Goal: Task Accomplishment & Management: Use online tool/utility

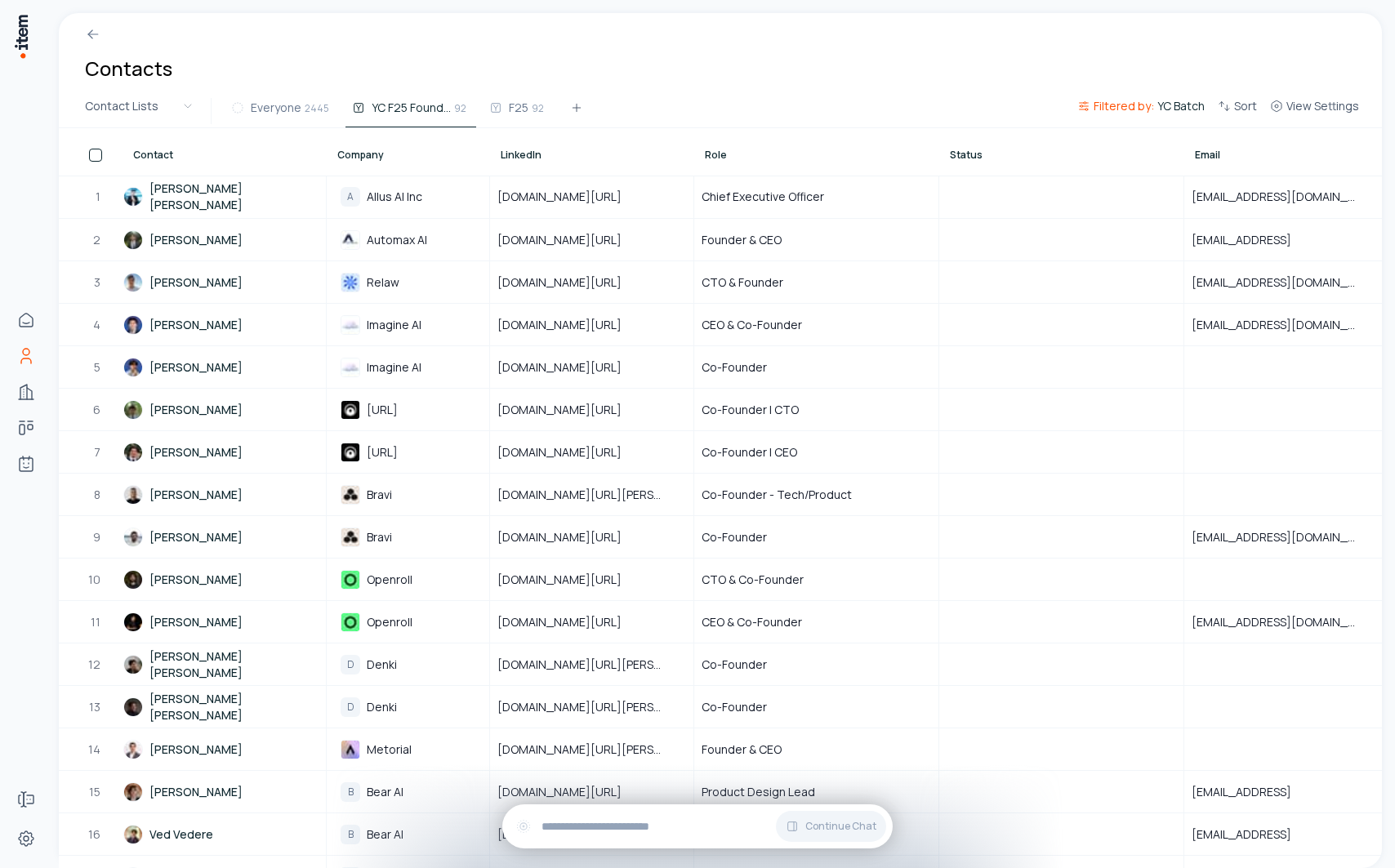
click at [1131, 102] on span "Filtered by:" at bounding box center [1124, 106] width 60 height 16
click at [304, 108] on span "2445" at bounding box center [316, 108] width 25 height 15
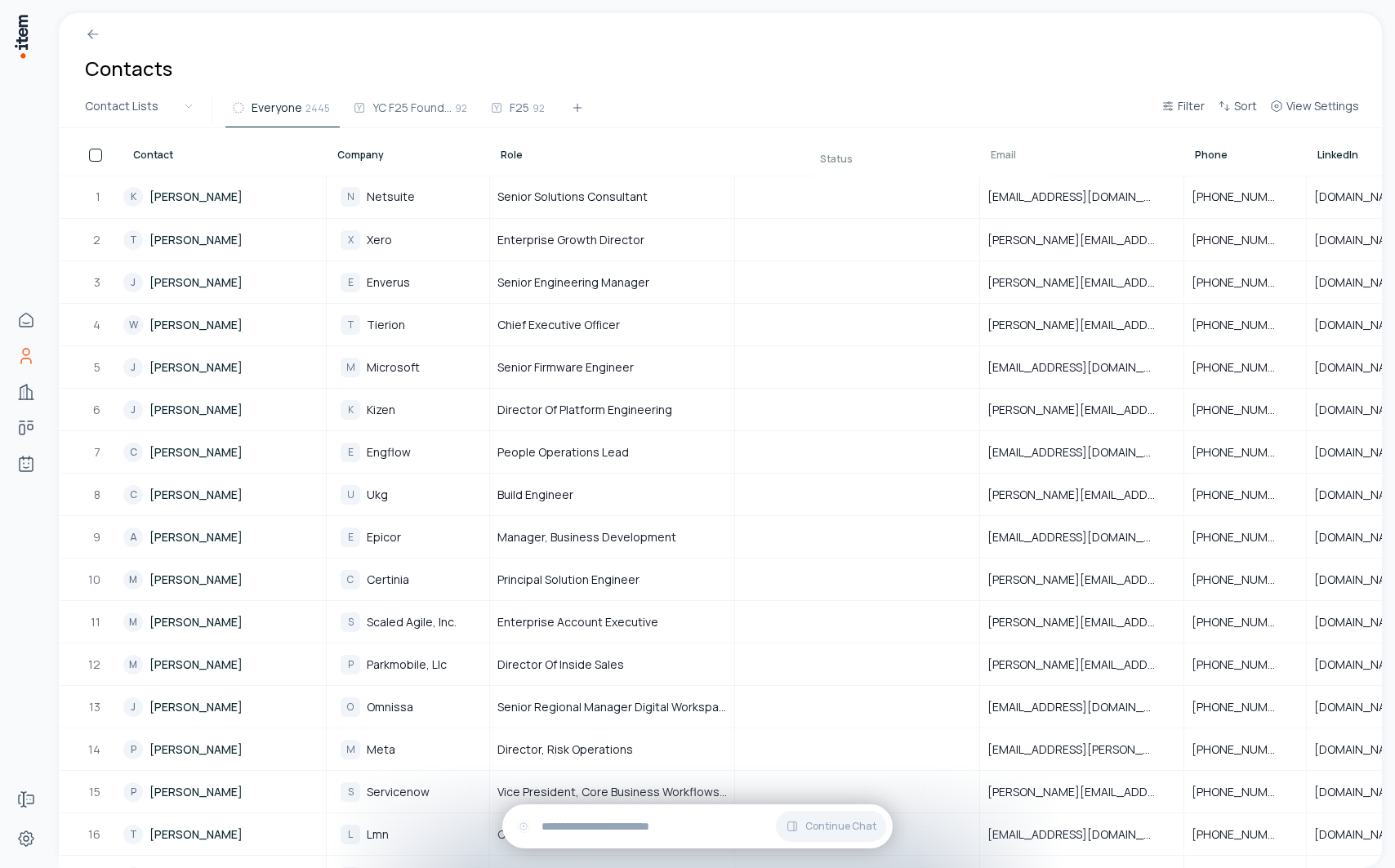
drag, startPoint x: 350, startPoint y: 155, endPoint x: 813, endPoint y: 159, distance: 463.0
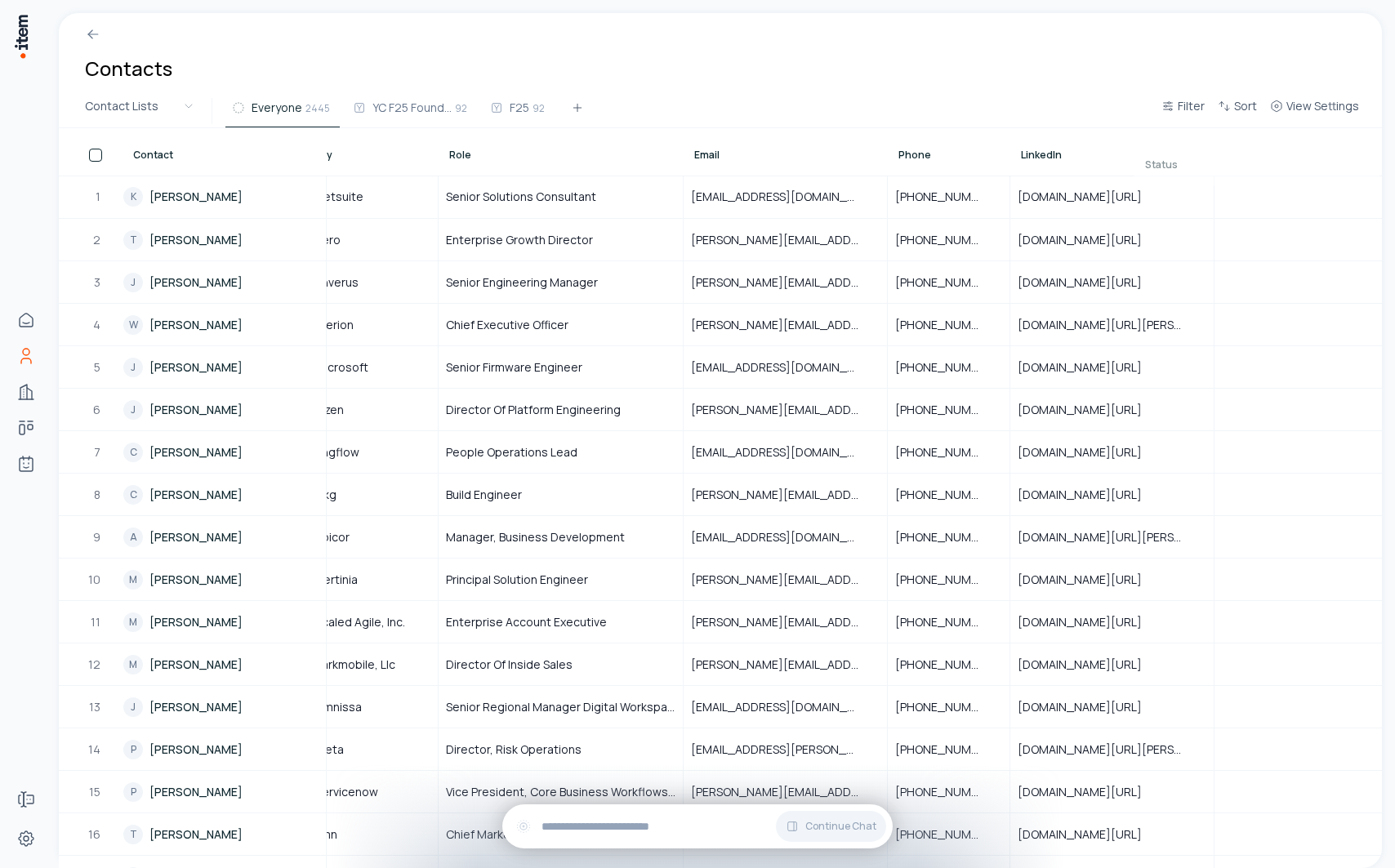
scroll to position [0, 55]
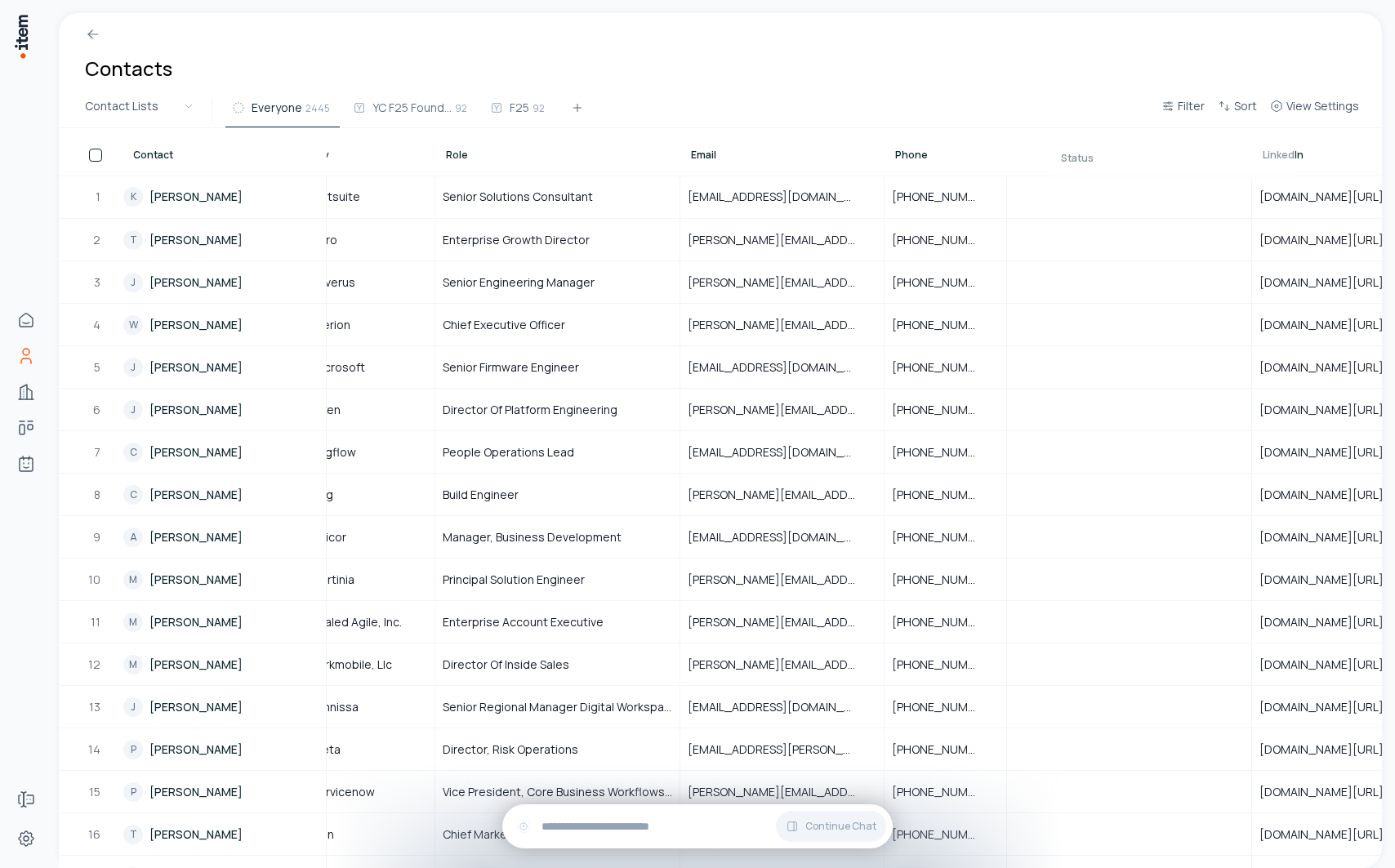
drag, startPoint x: 762, startPoint y: 151, endPoint x: 1077, endPoint y: 154, distance: 315.0
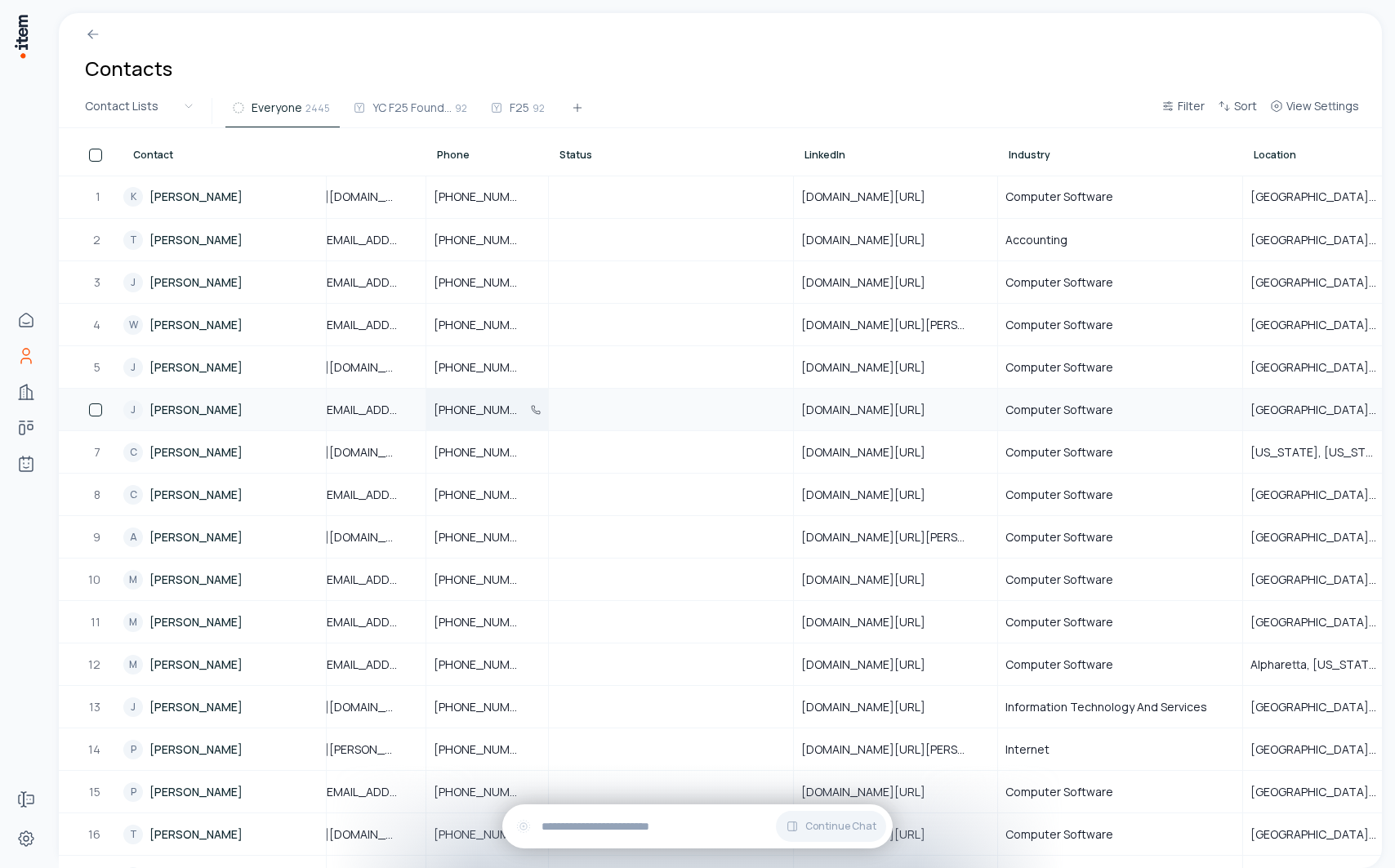
scroll to position [0, 550]
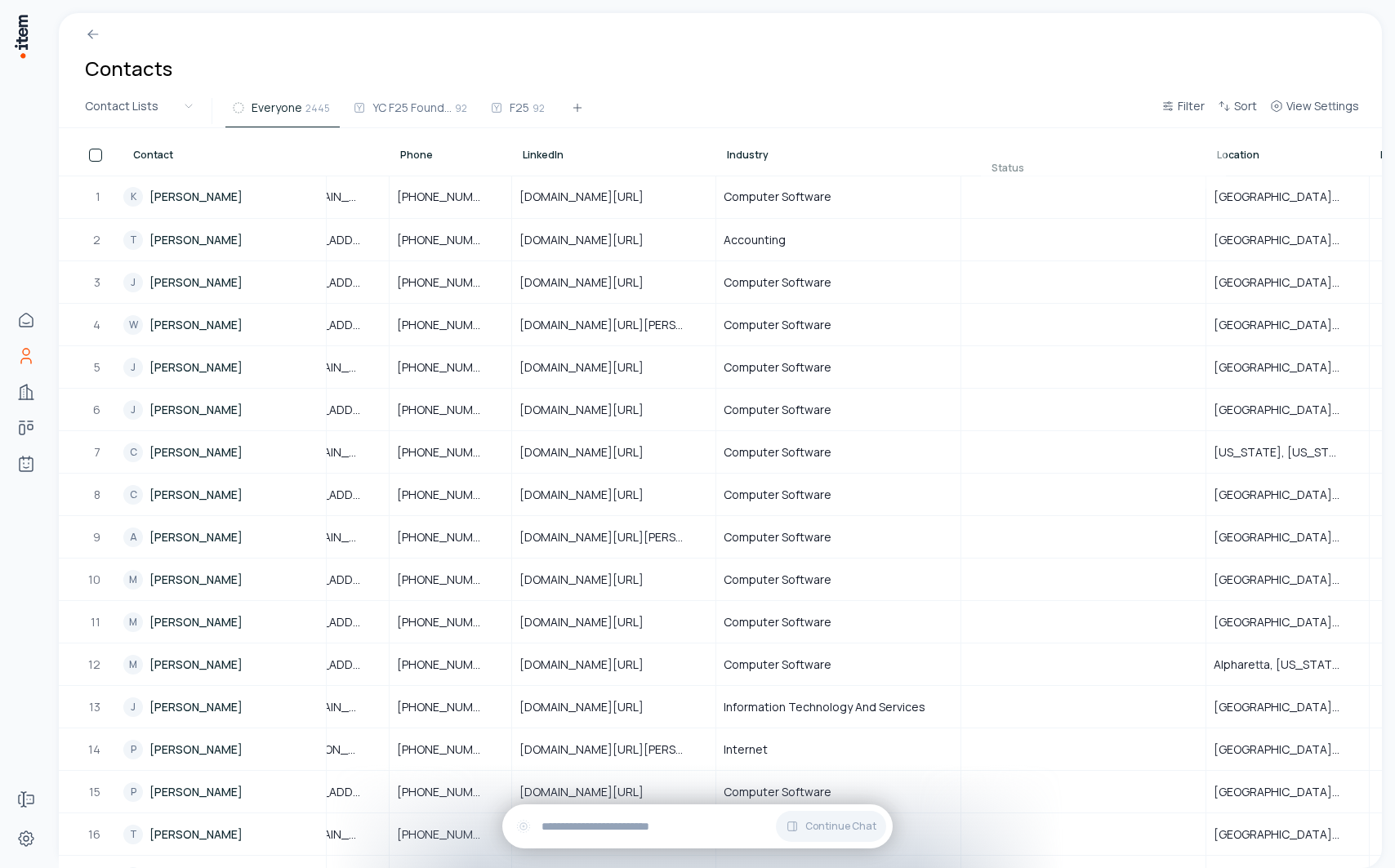
drag, startPoint x: 534, startPoint y: 159, endPoint x: 1003, endPoint y: 171, distance: 469.2
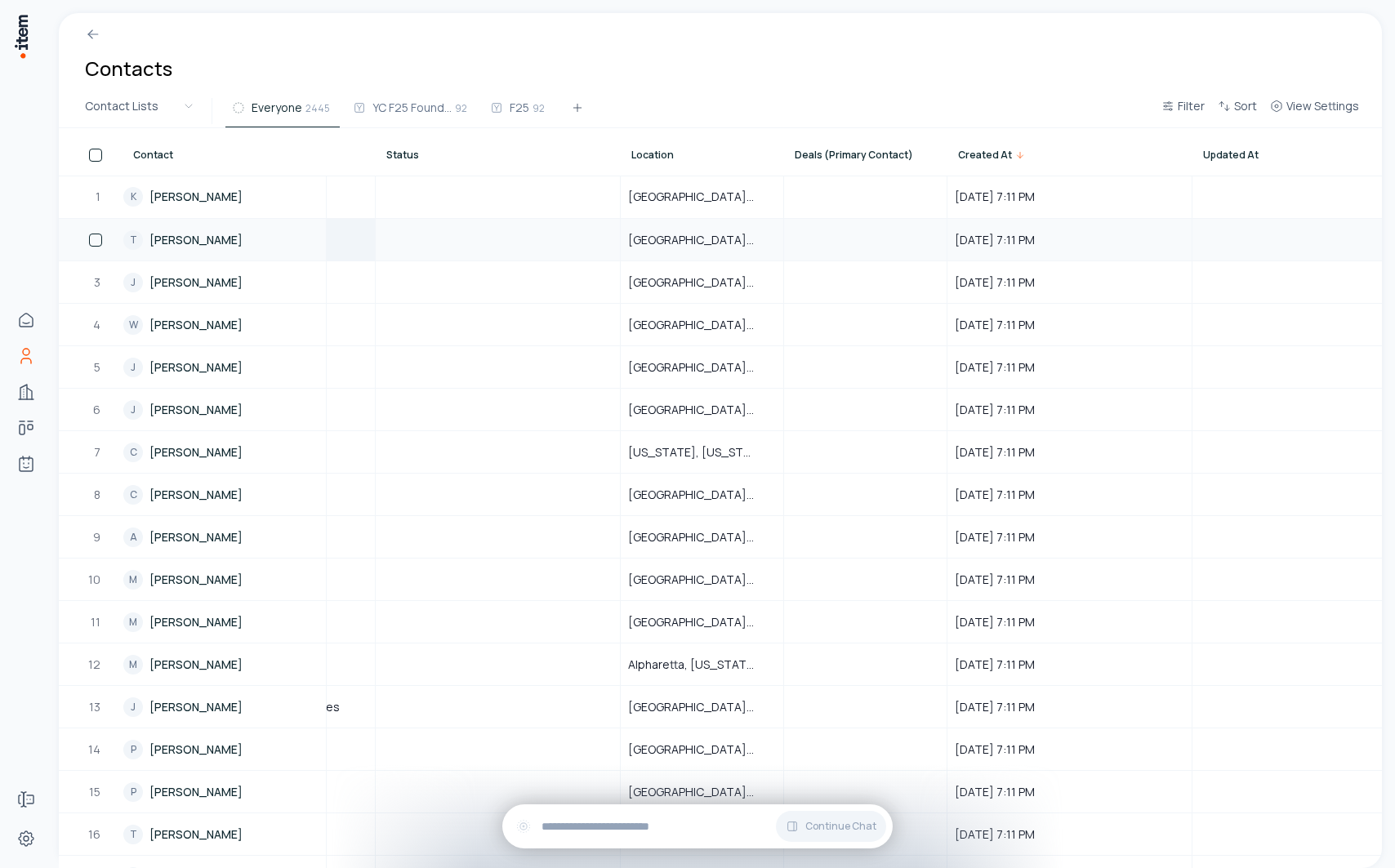
scroll to position [0, 1132]
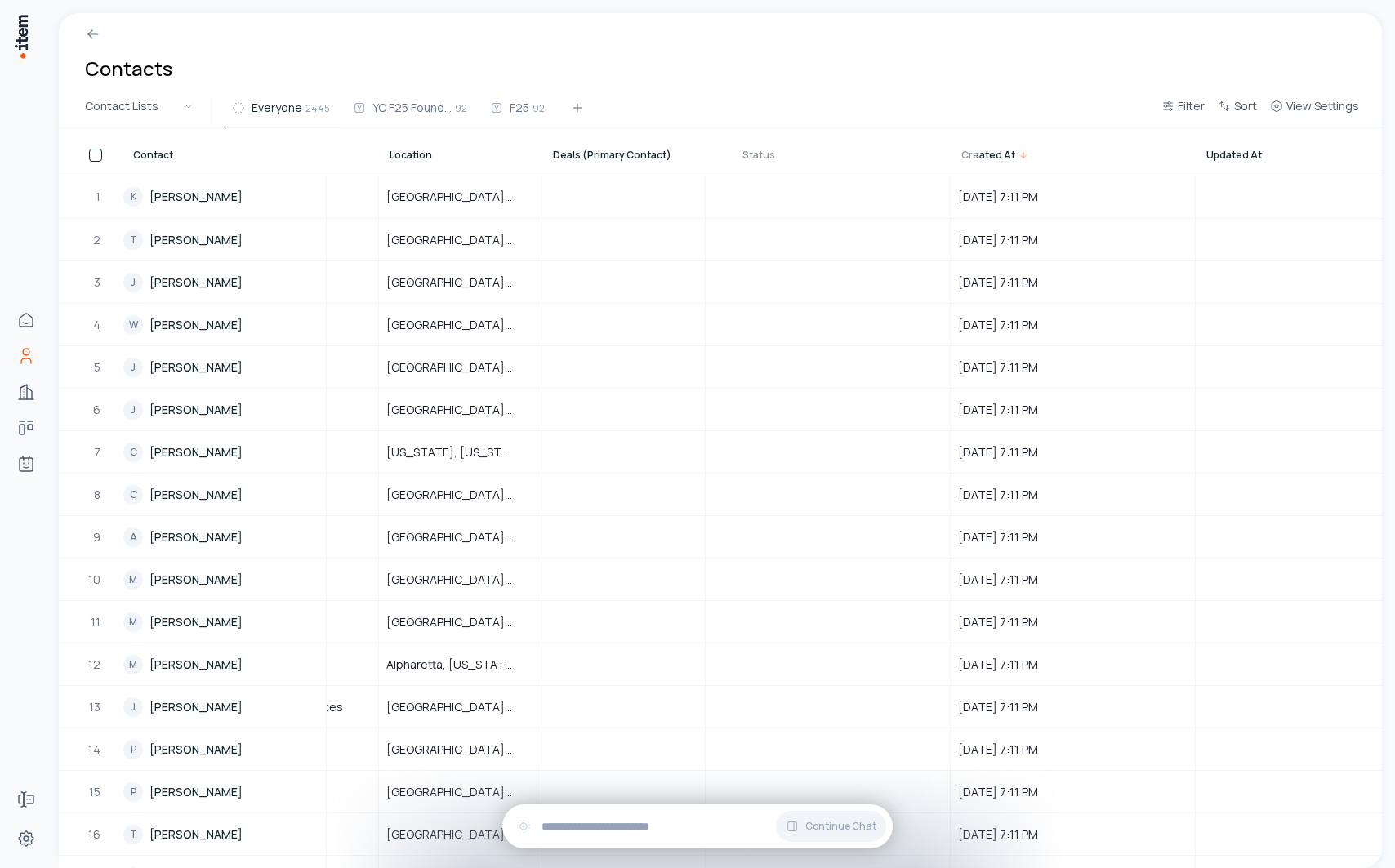
drag, startPoint x: 409, startPoint y: 159, endPoint x: 761, endPoint y: 159, distance: 352.0
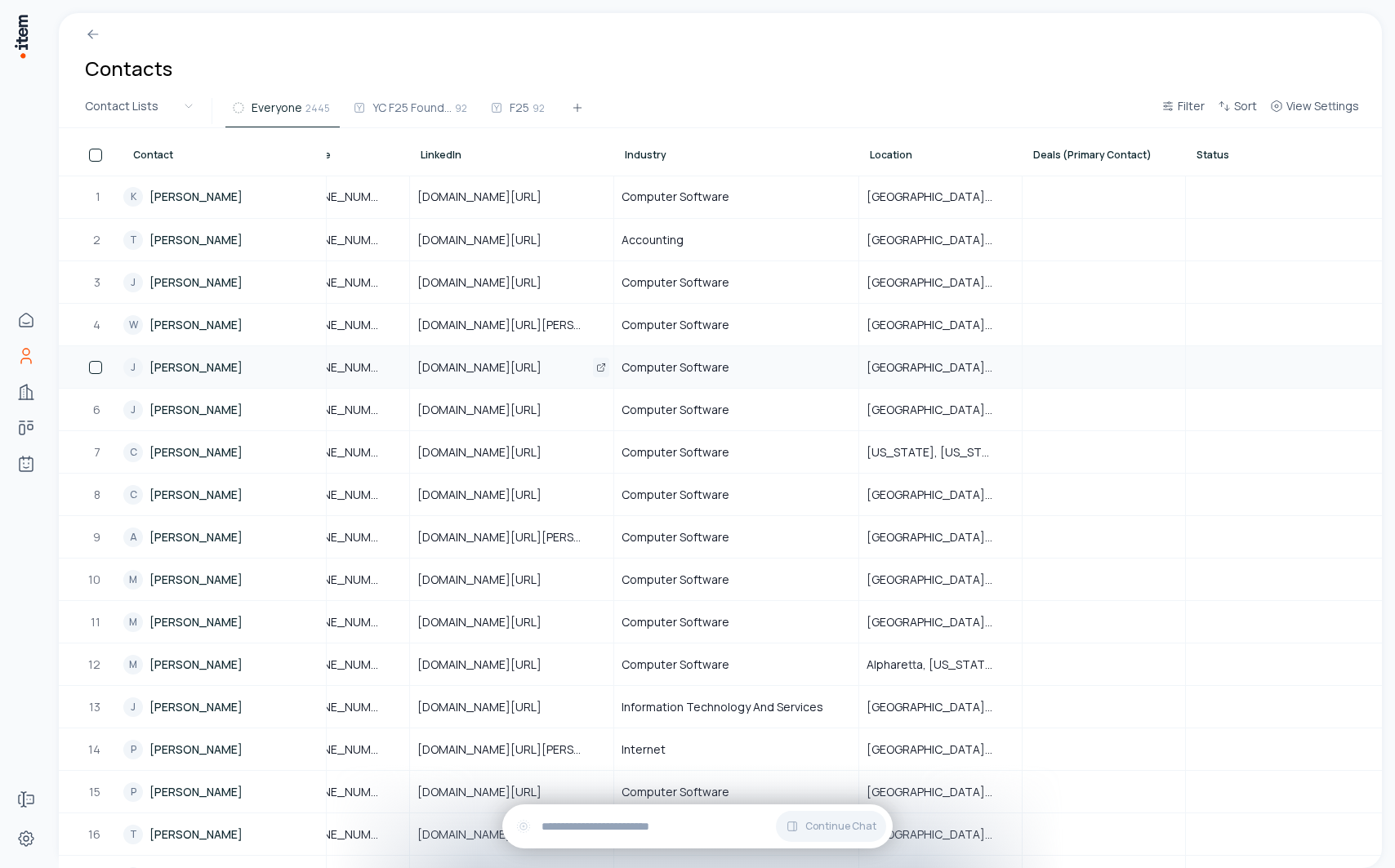
scroll to position [0, 0]
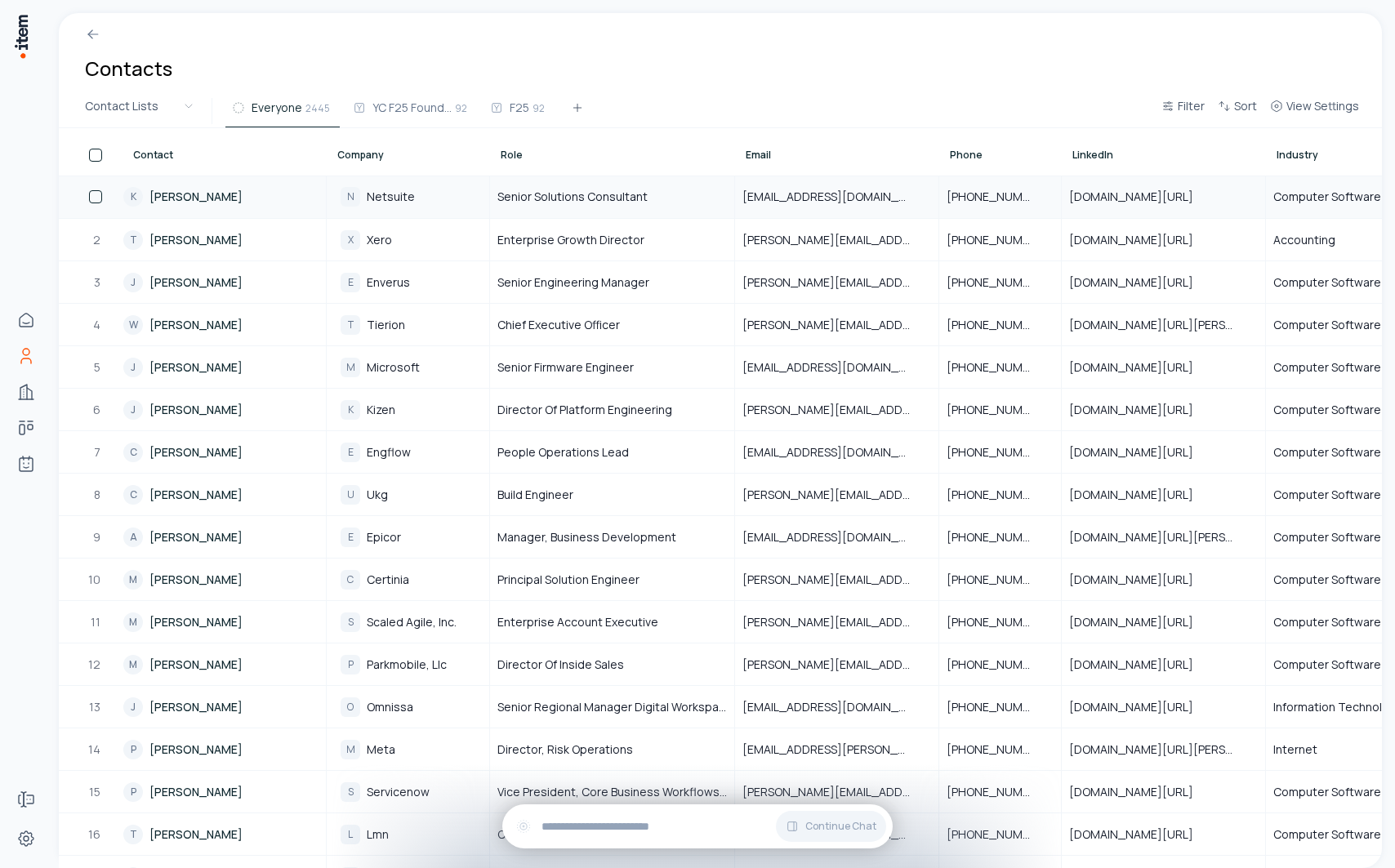
click at [199, 192] on link "K Kimberly Ramos" at bounding box center [225, 196] width 202 height 41
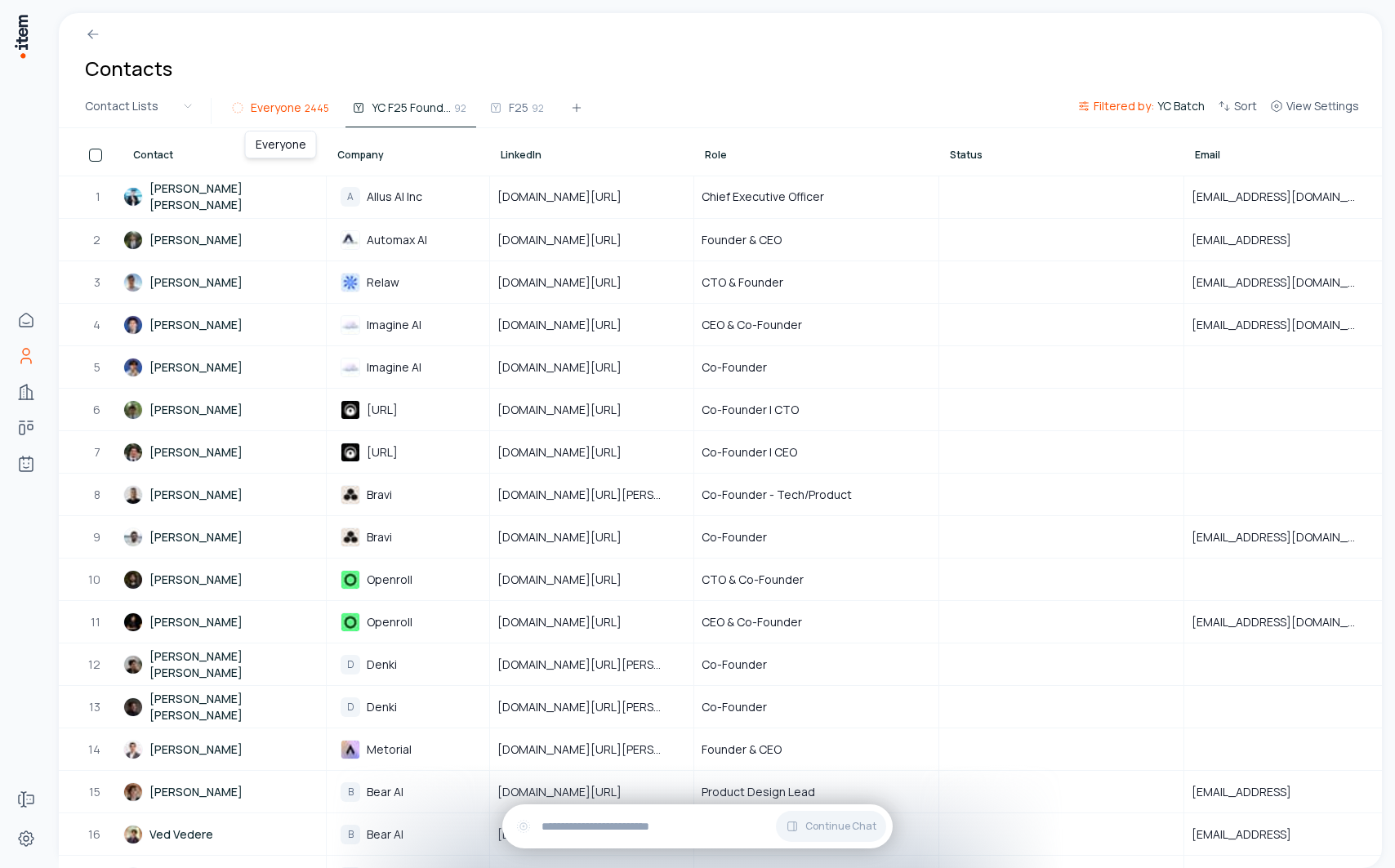
click at [307, 115] on button "Everyone 2445" at bounding box center [281, 113] width 115 height 29
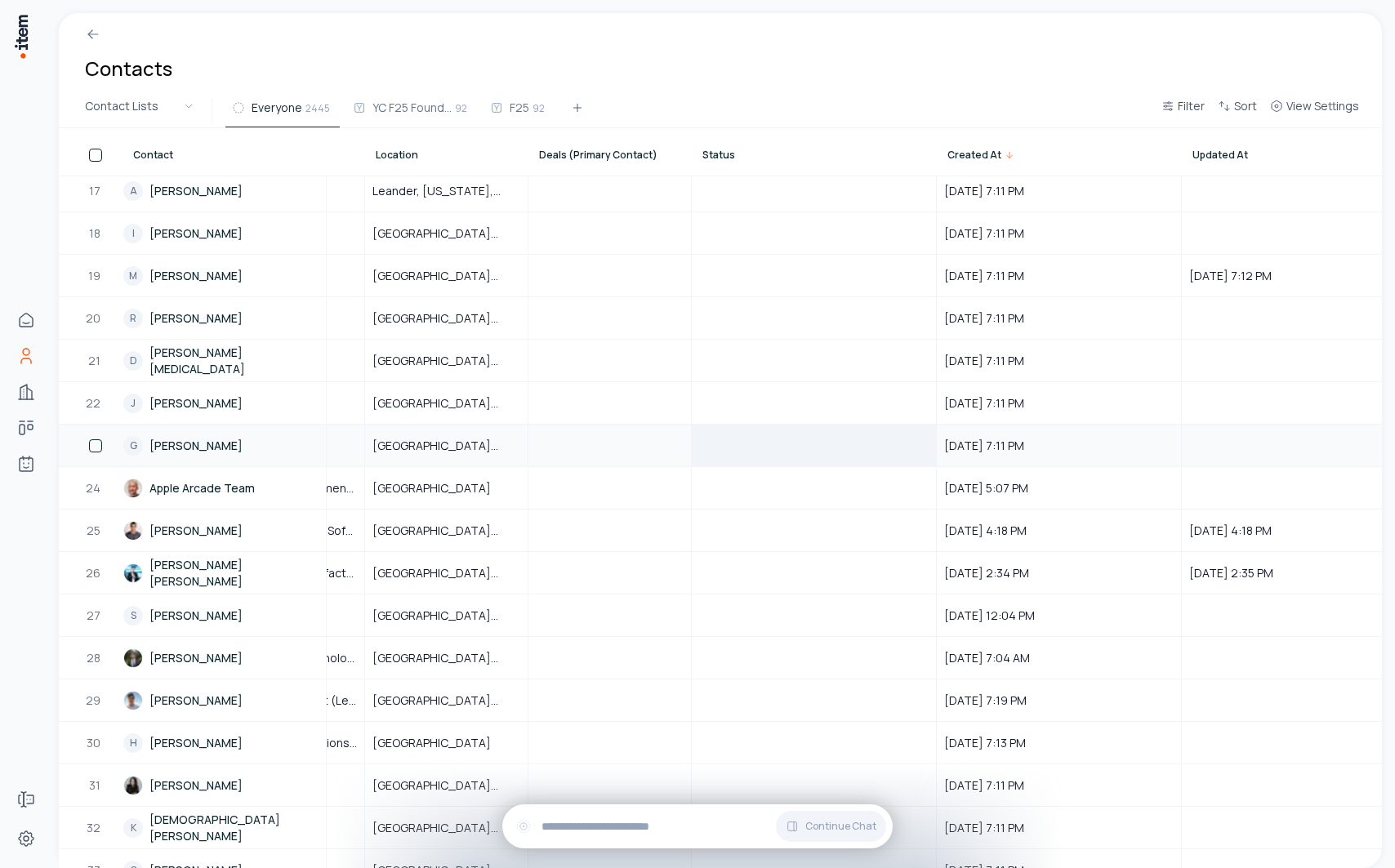
scroll to position [686, 0]
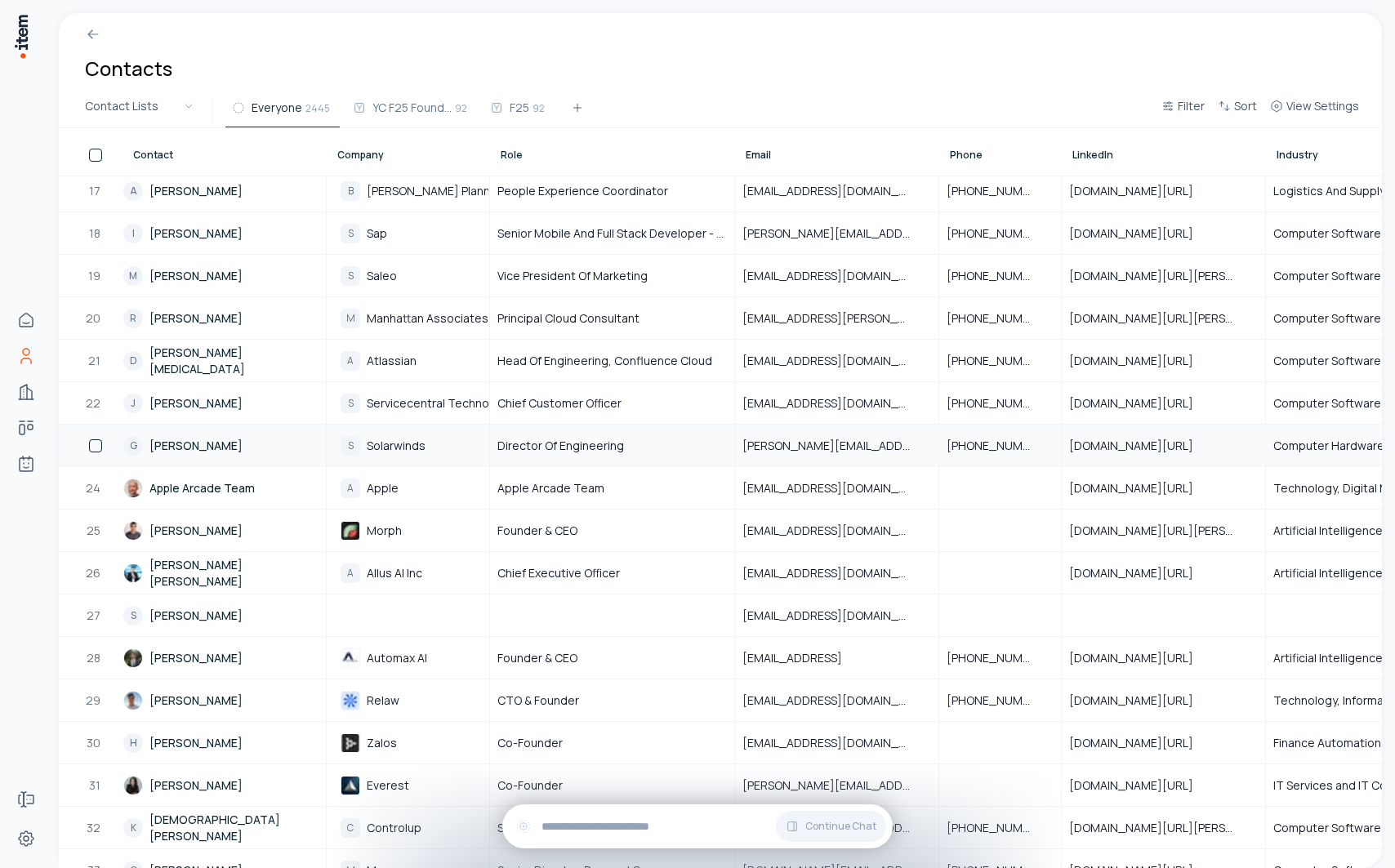
click at [190, 435] on link "G Greg Poirier" at bounding box center [225, 445] width 202 height 40
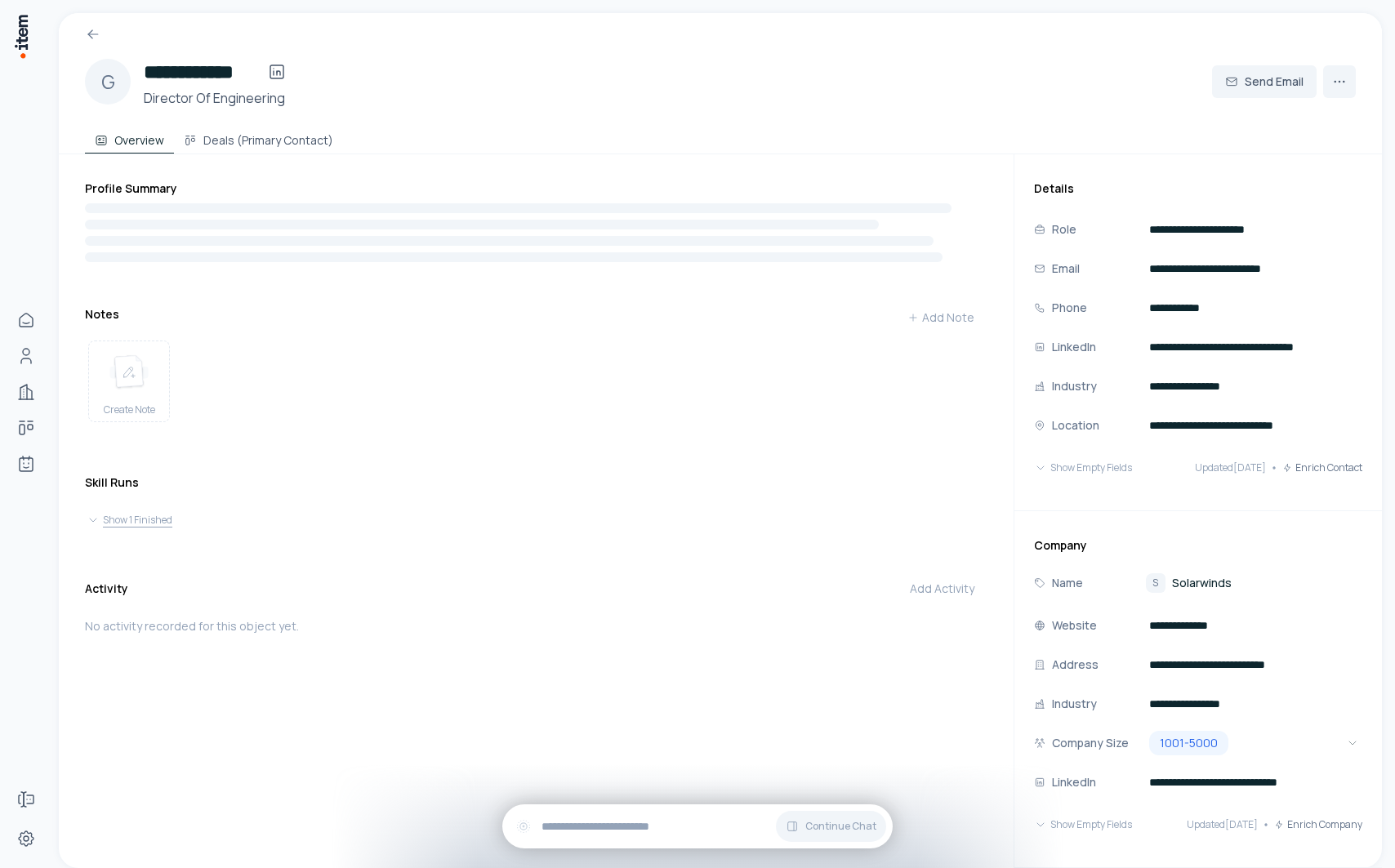
click at [179, 522] on button "Show 1 Finished" at bounding box center [535, 520] width 899 height 23
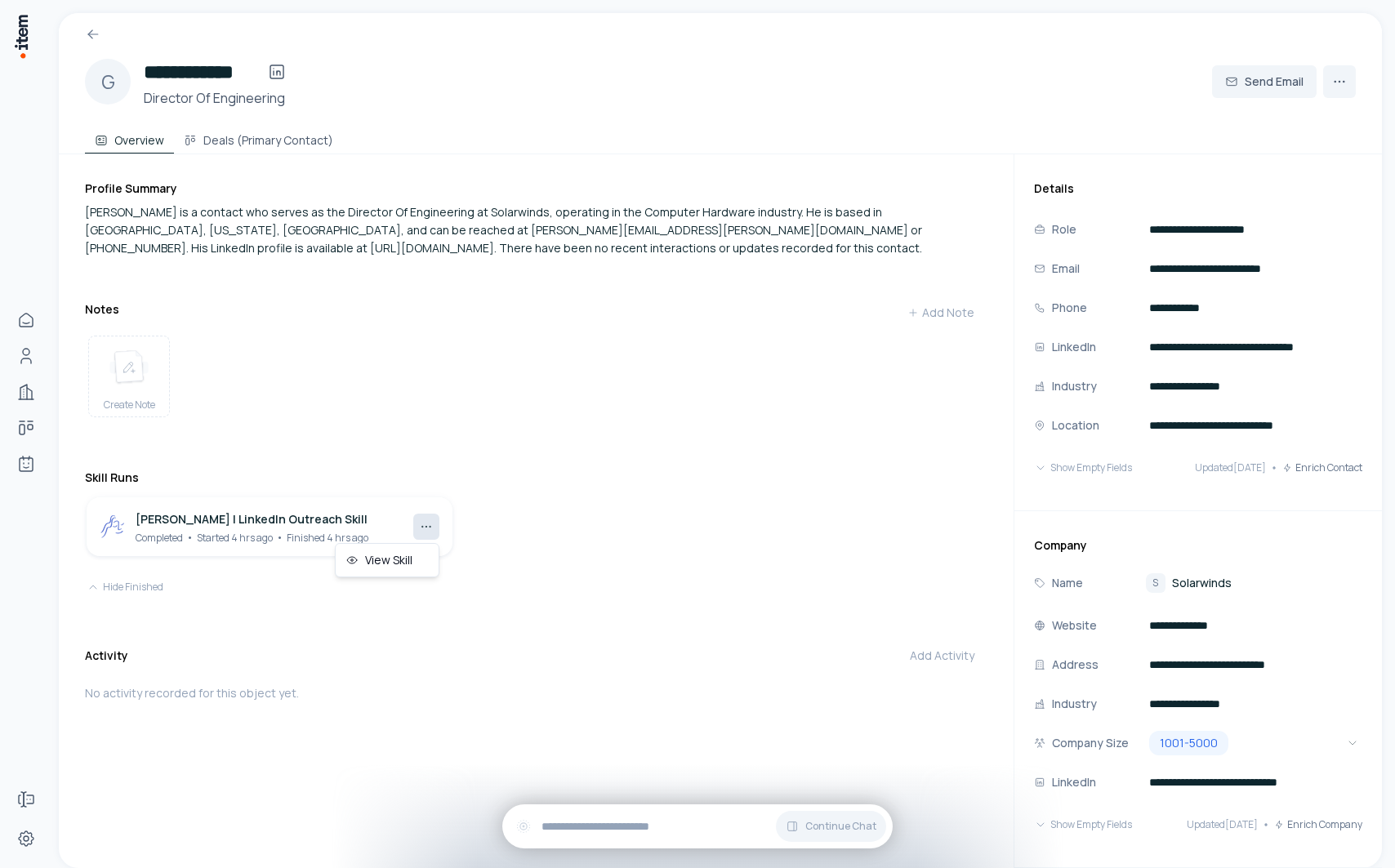
click at [431, 533] on html "**********" at bounding box center [698, 434] width 1395 height 868
click at [399, 570] on div "View Skill" at bounding box center [387, 560] width 96 height 27
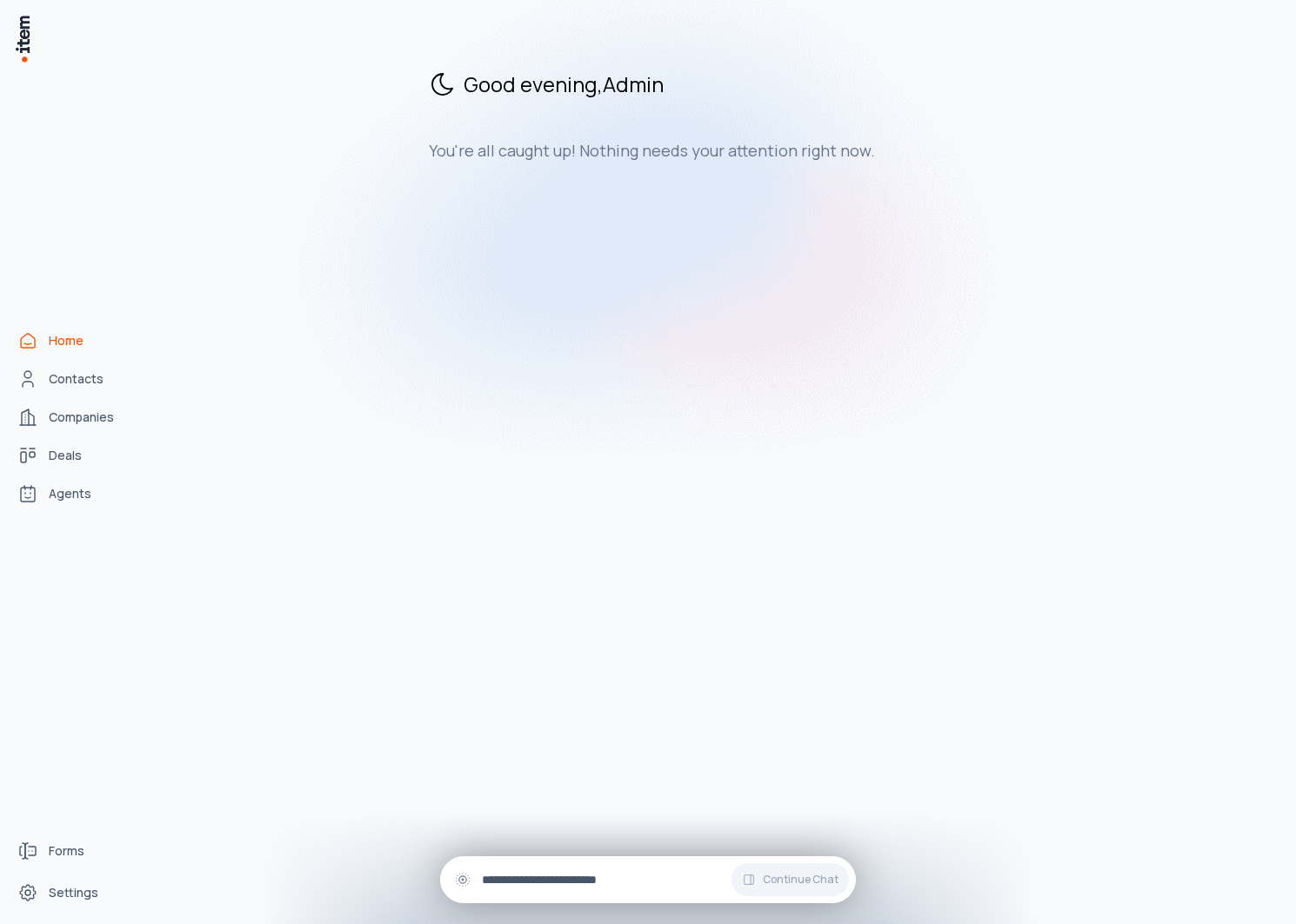
click at [511, 890] on div "Continue Chat" at bounding box center [648, 880] width 416 height 47
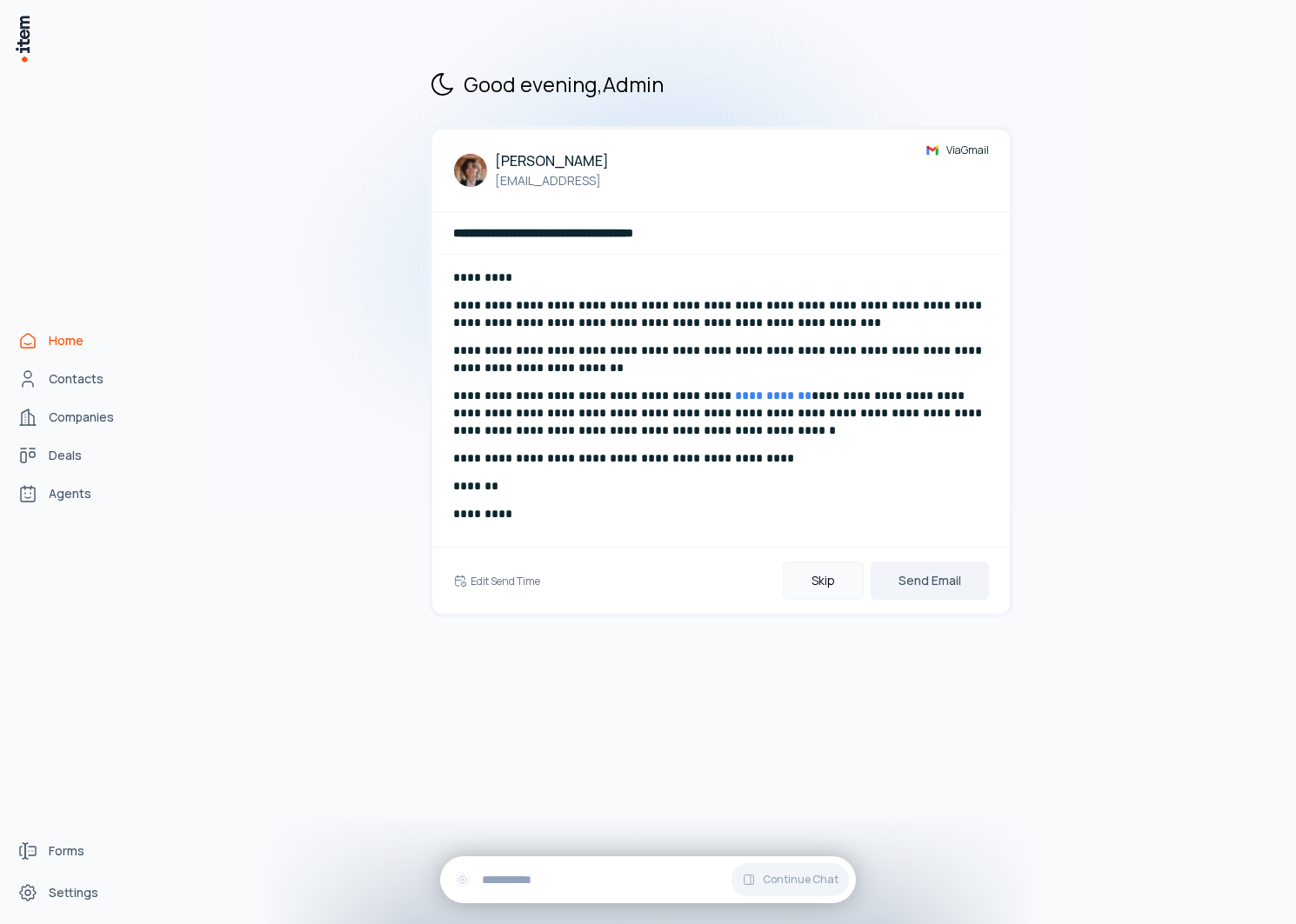
click at [823, 583] on button "Skip" at bounding box center [823, 581] width 81 height 38
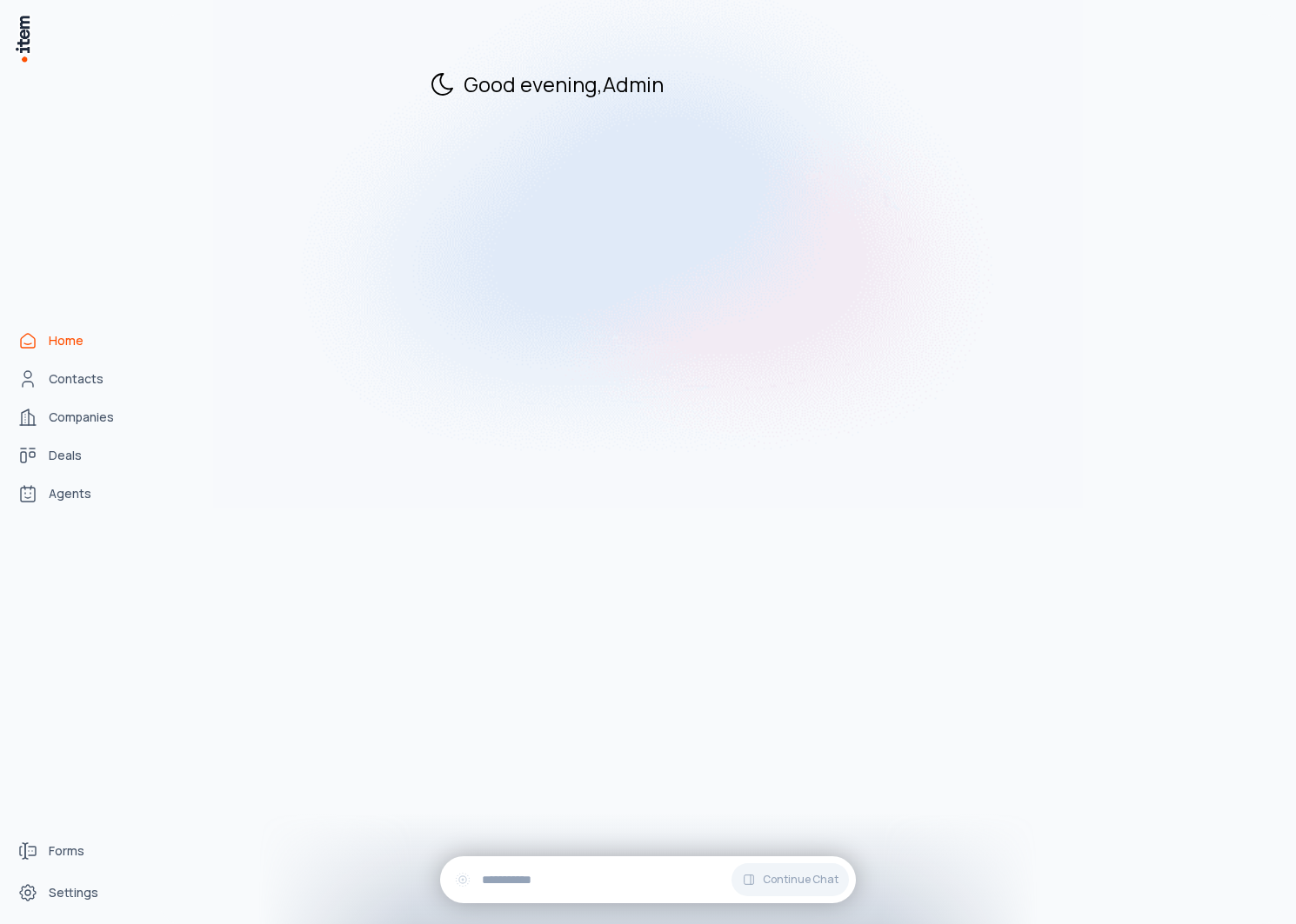
click at [484, 914] on div "Good evening , Admin" at bounding box center [720, 468] width 1121 height 910
click at [515, 887] on input "**********" at bounding box center [662, 880] width 360 height 20
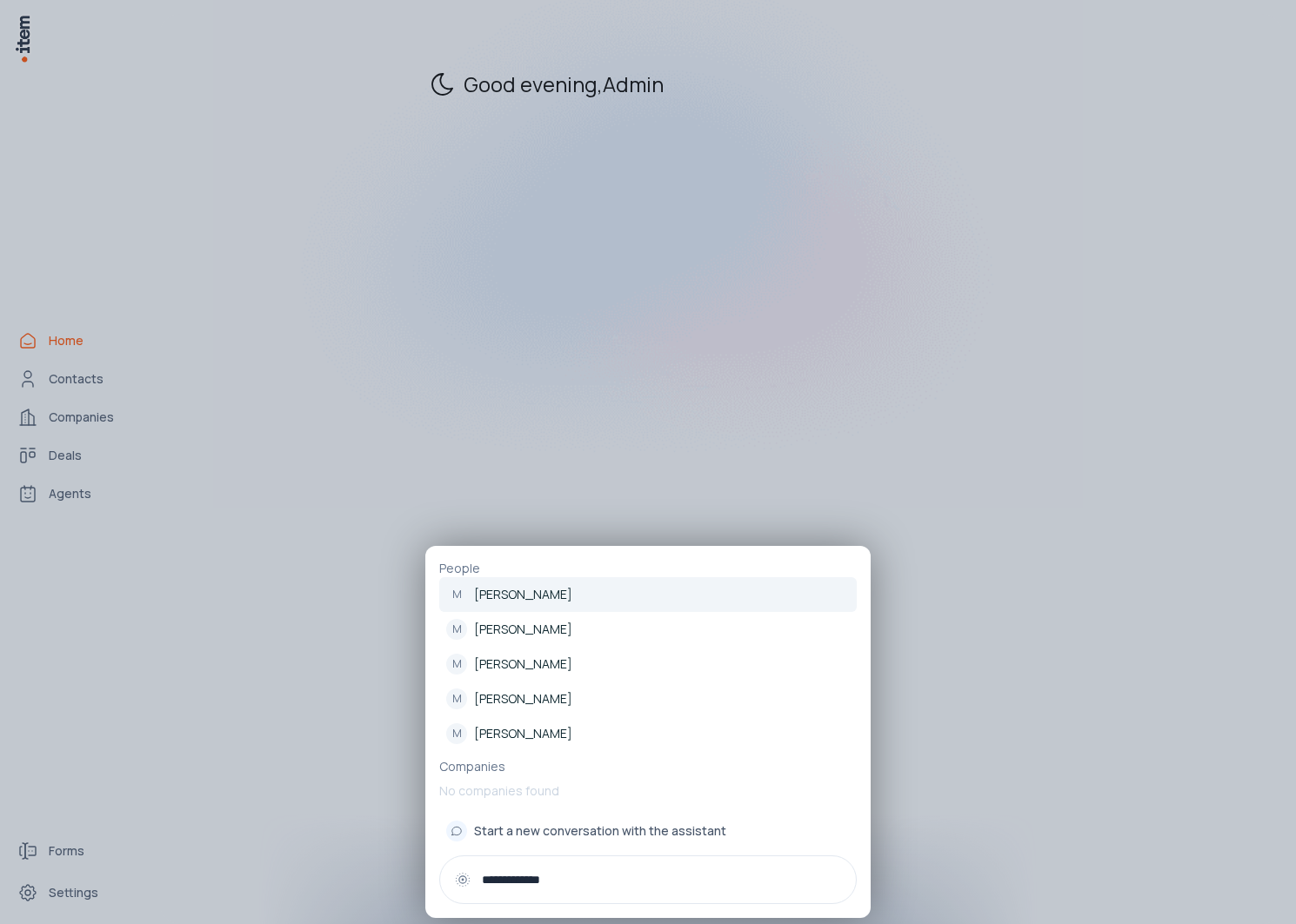
type input "**********"
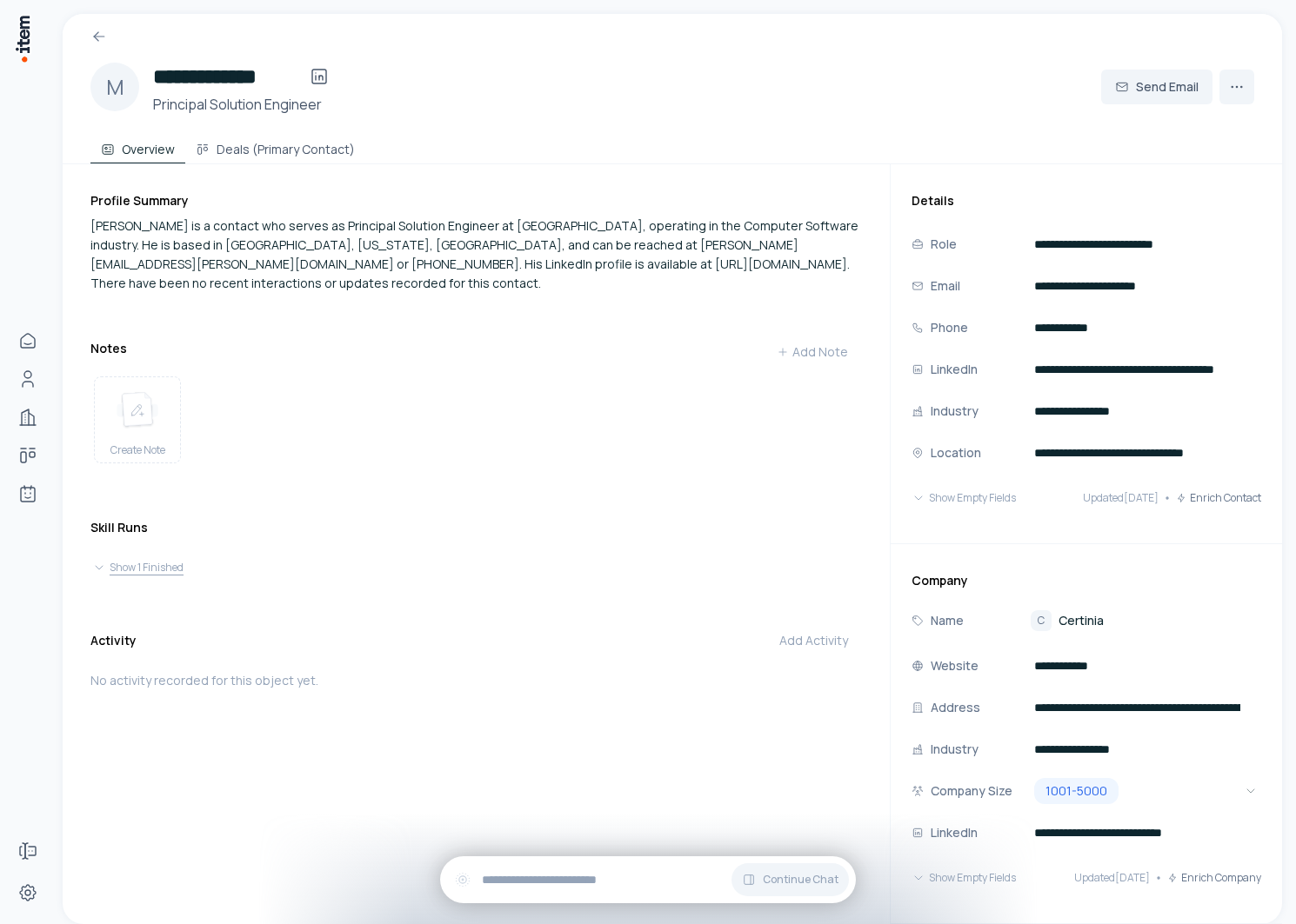
click at [122, 555] on button "Show 1 Finished" at bounding box center [475, 567] width 768 height 24
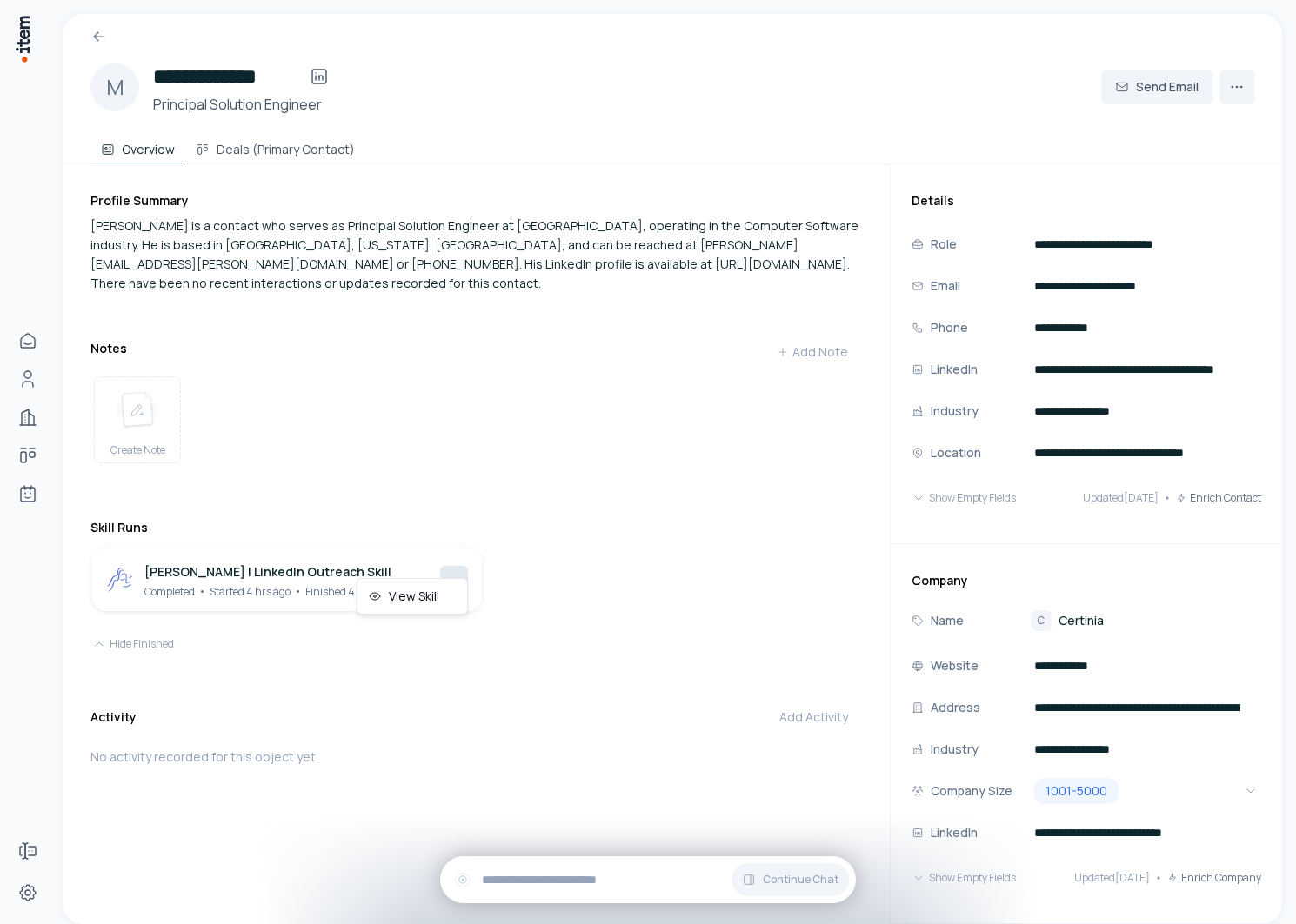
click at [443, 556] on html "**********" at bounding box center [648, 462] width 1296 height 924
click at [433, 595] on div "View Skill" at bounding box center [412, 596] width 102 height 28
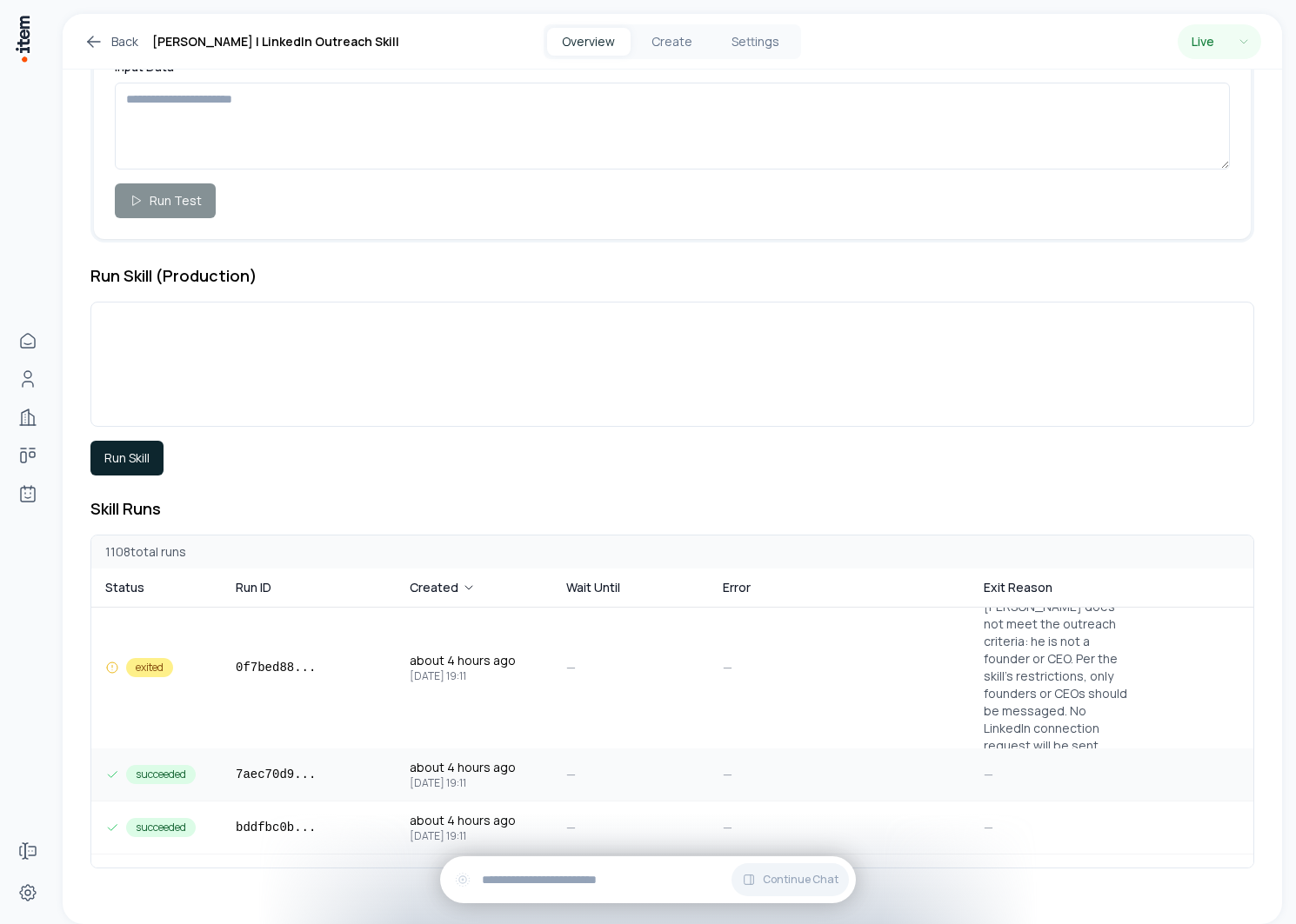
scroll to position [420, 0]
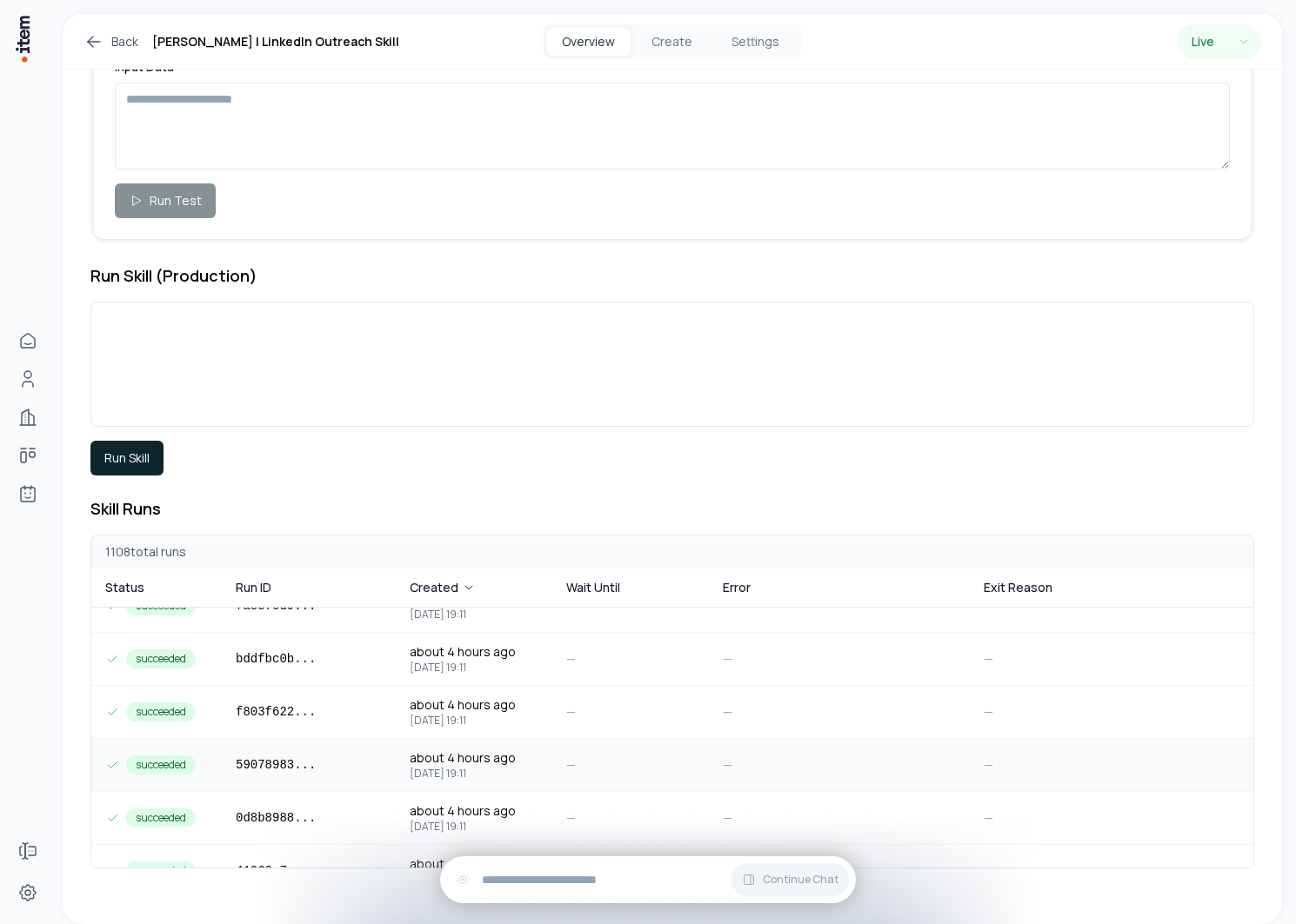
click at [304, 754] on td "59078983 ..." at bounding box center [308, 764] width 174 height 52
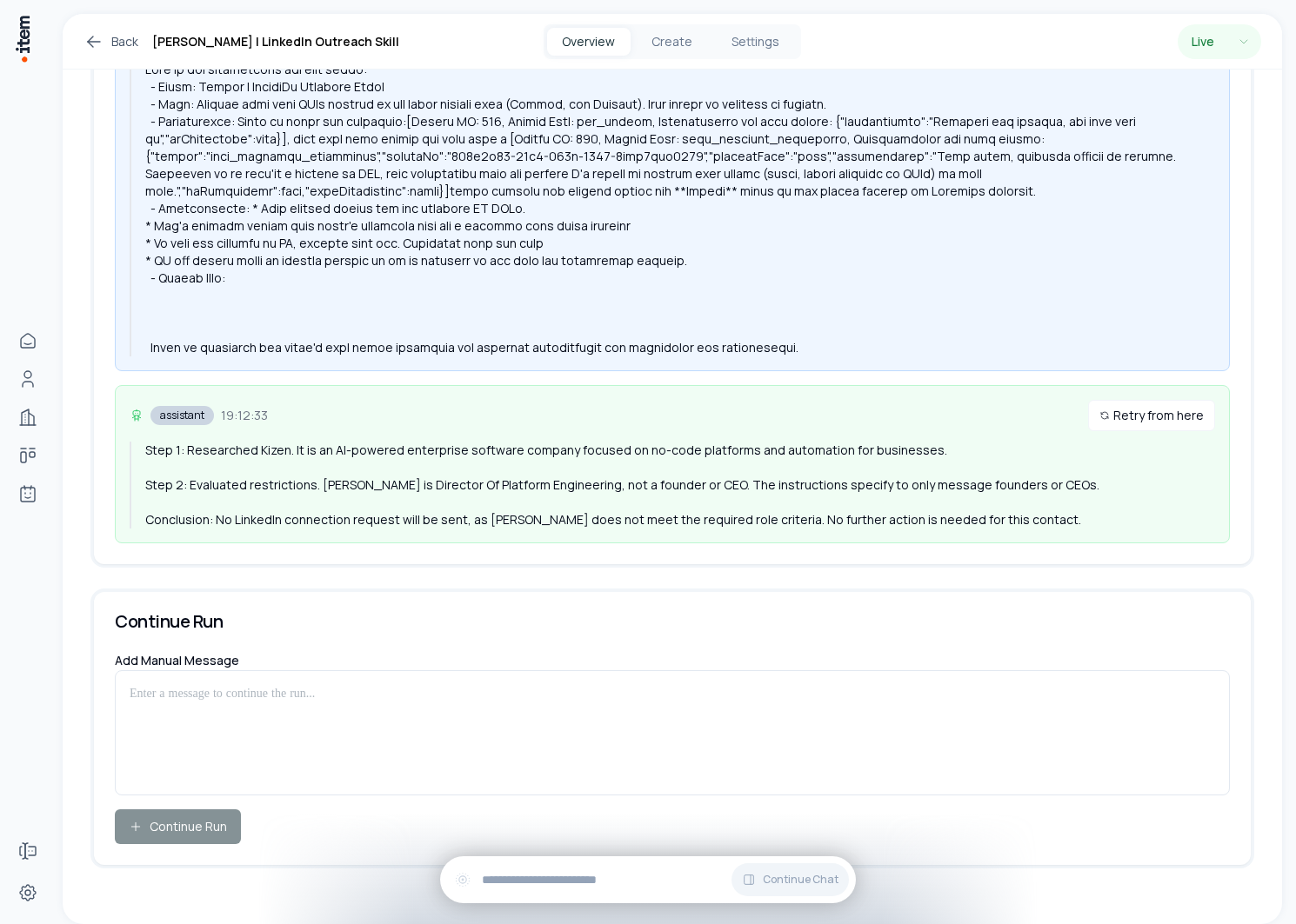
scroll to position [395, 0]
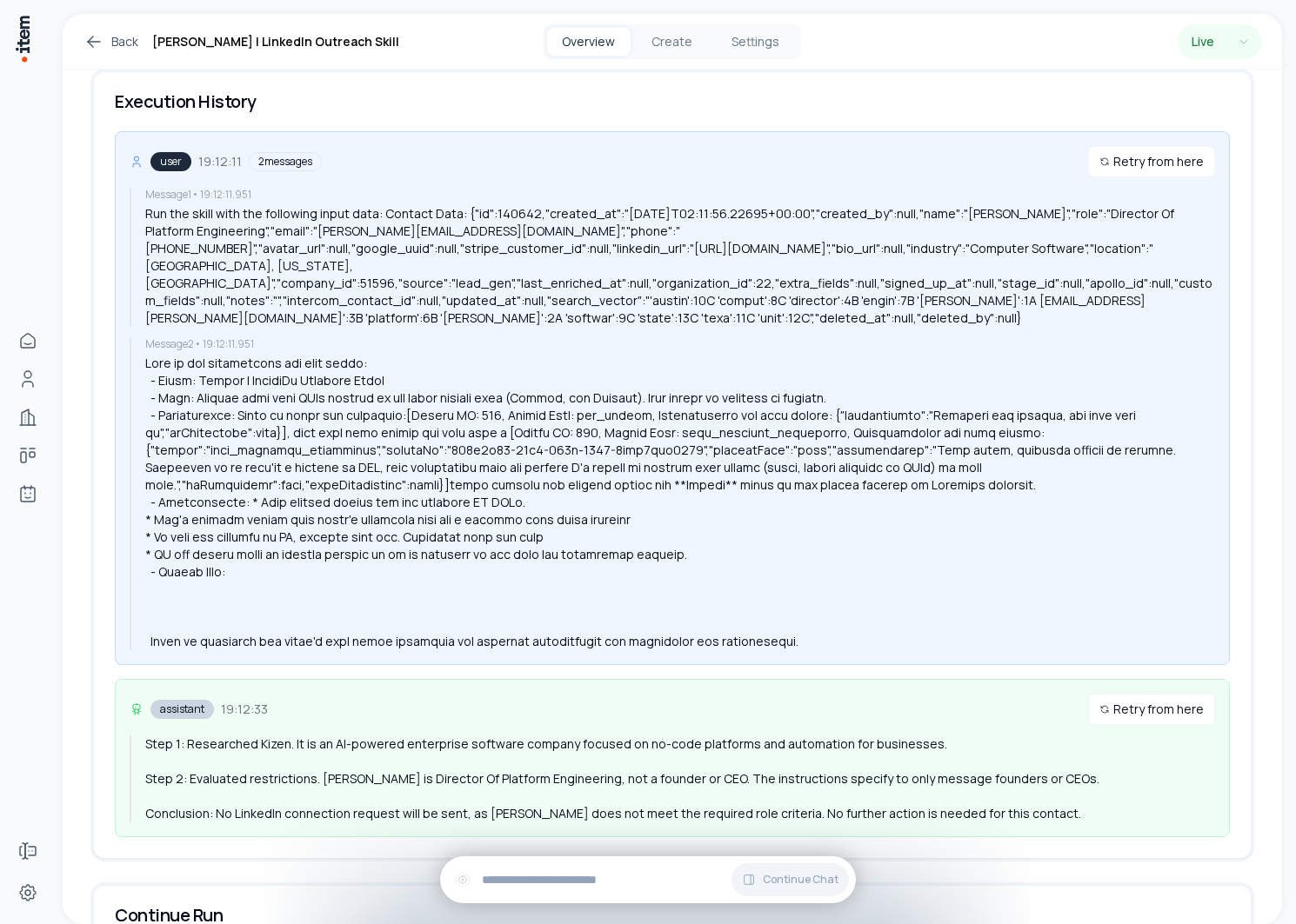
click at [503, 411] on div at bounding box center [680, 502] width 1070 height 296
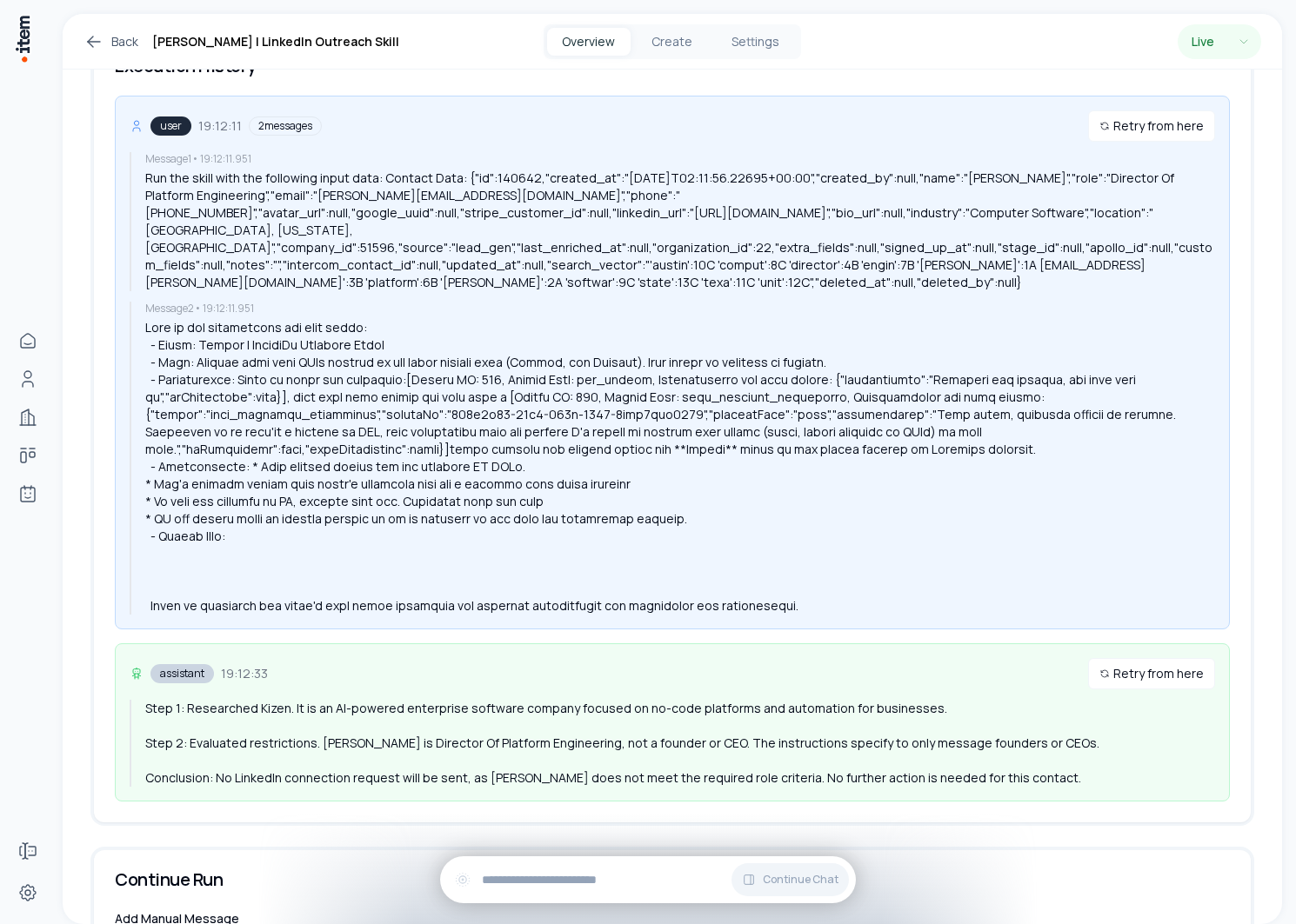
scroll to position [468, 0]
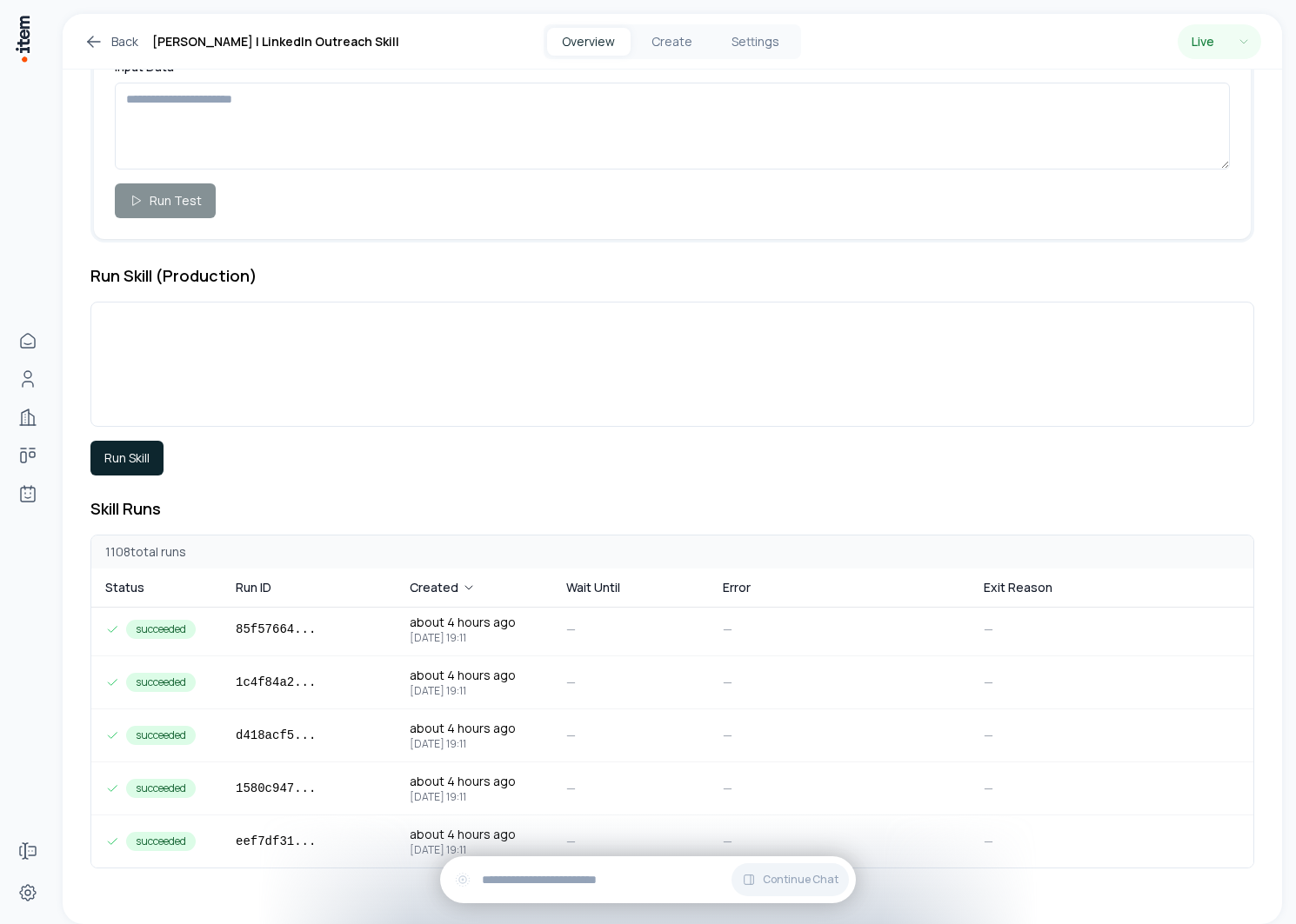
scroll to position [1526, 0]
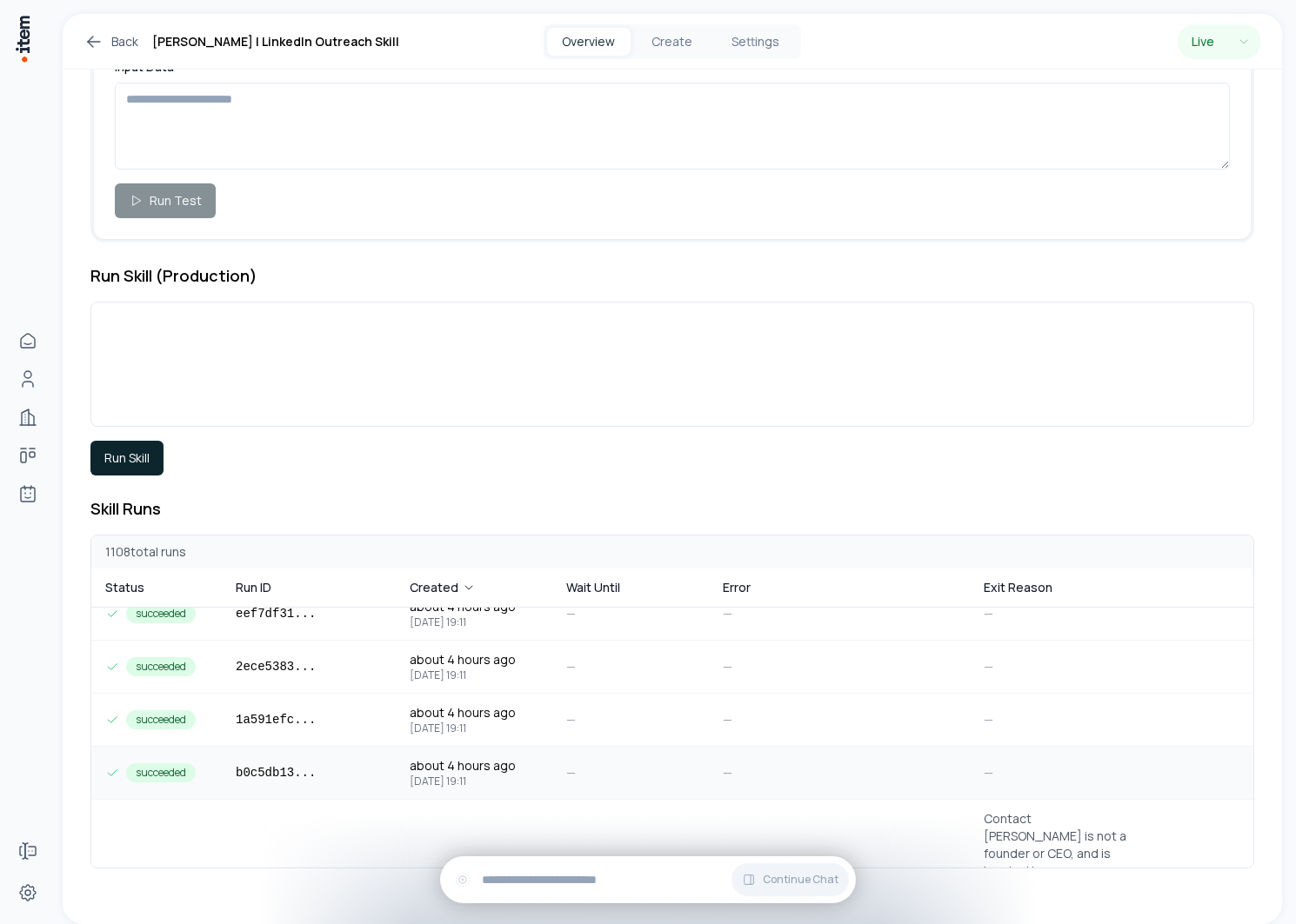
click at [306, 762] on td "b0c5db13 ..." at bounding box center [308, 772] width 174 height 52
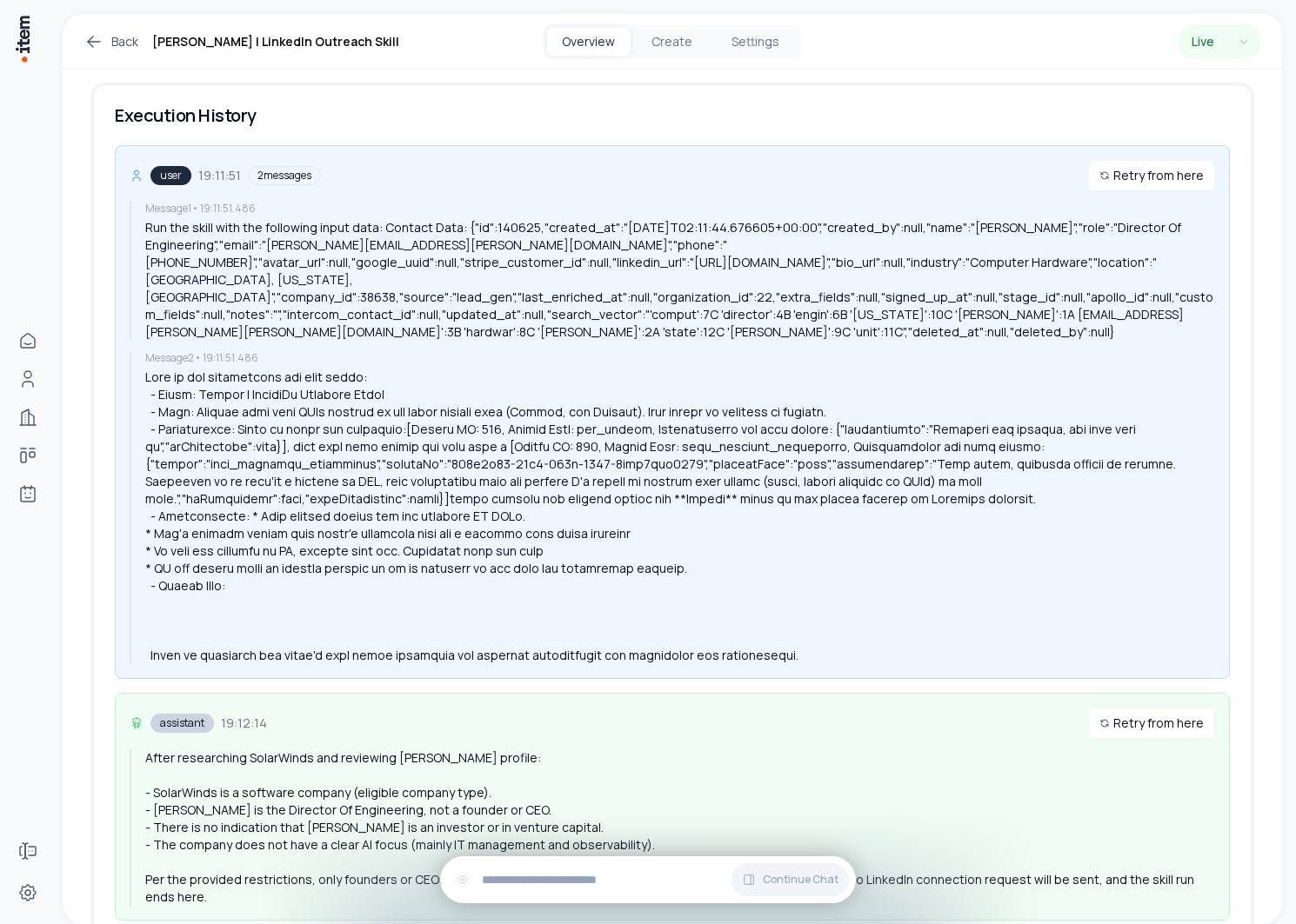
scroll to position [759, 0]
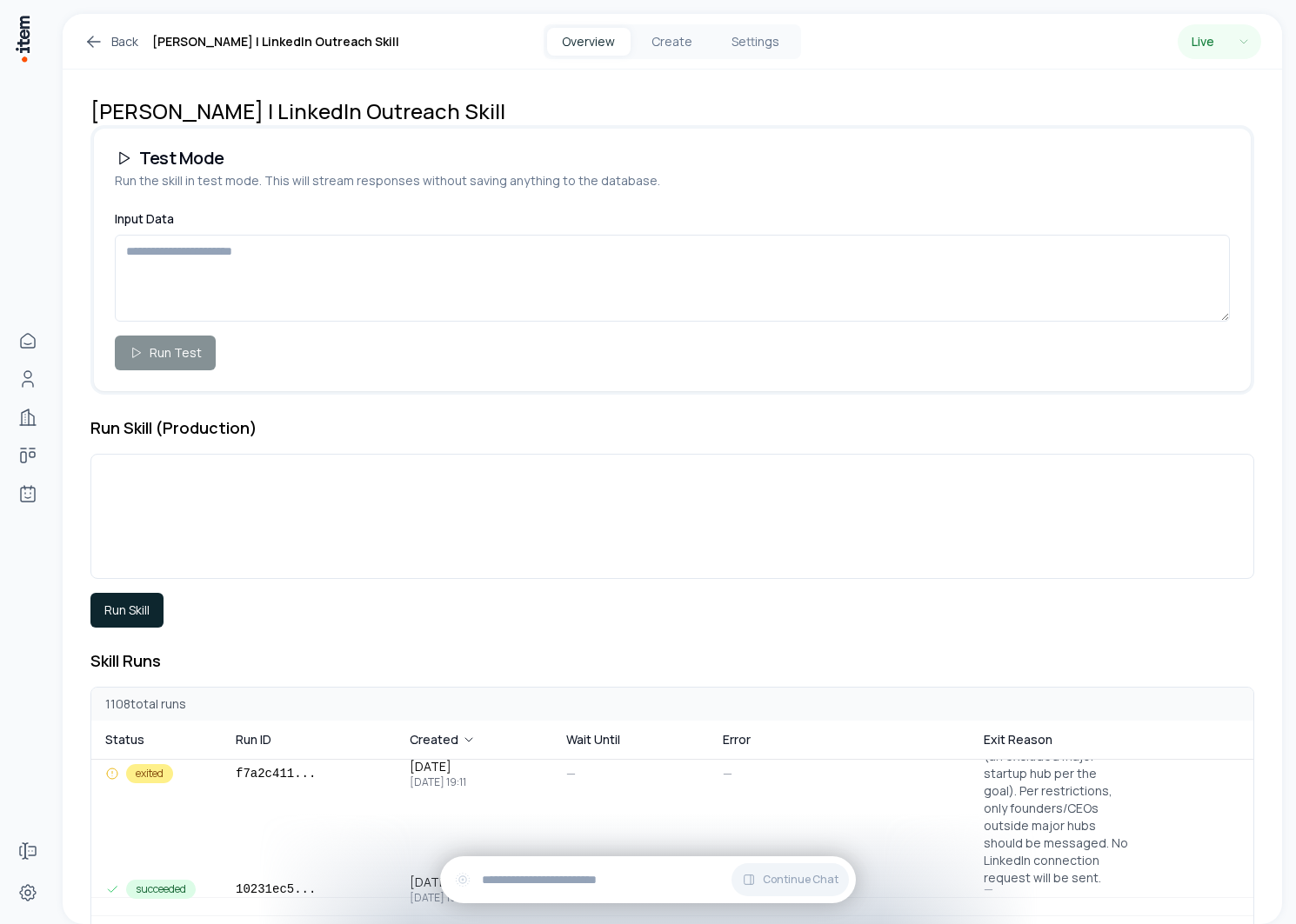
scroll to position [2209, 0]
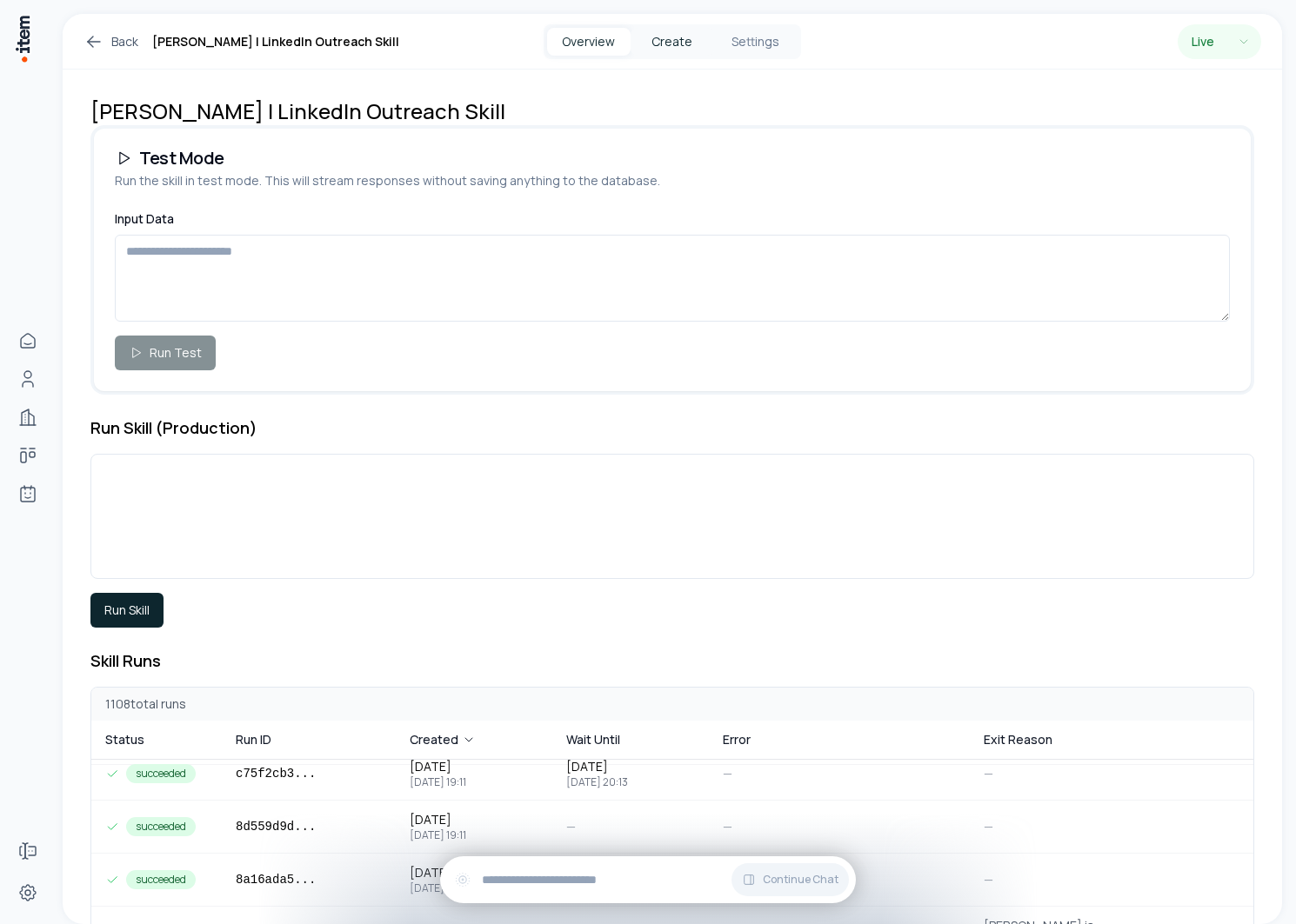
click at [668, 37] on button "Create" at bounding box center [672, 42] width 84 height 28
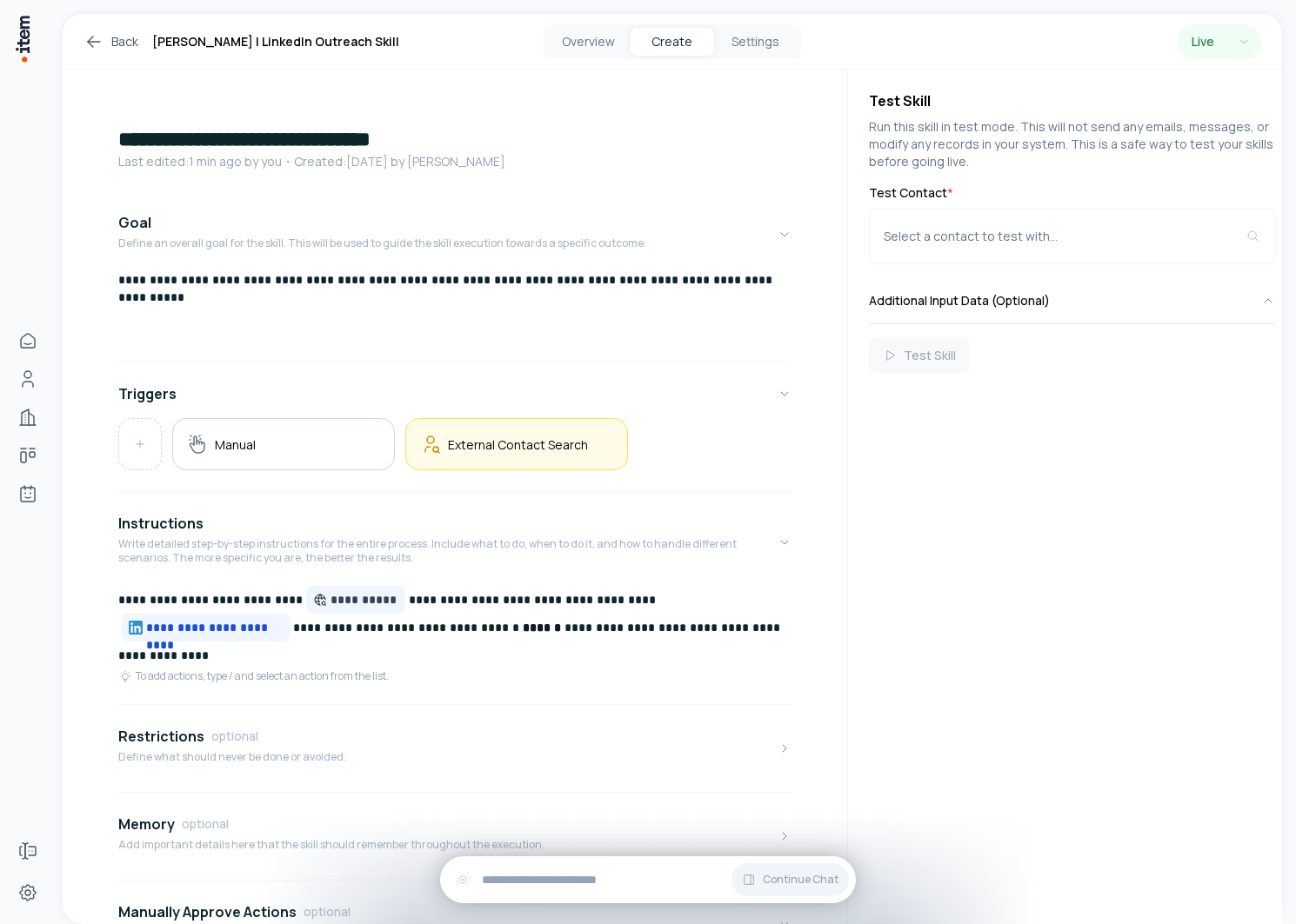
click at [549, 433] on div "External Contact Search" at bounding box center [516, 444] width 193 height 22
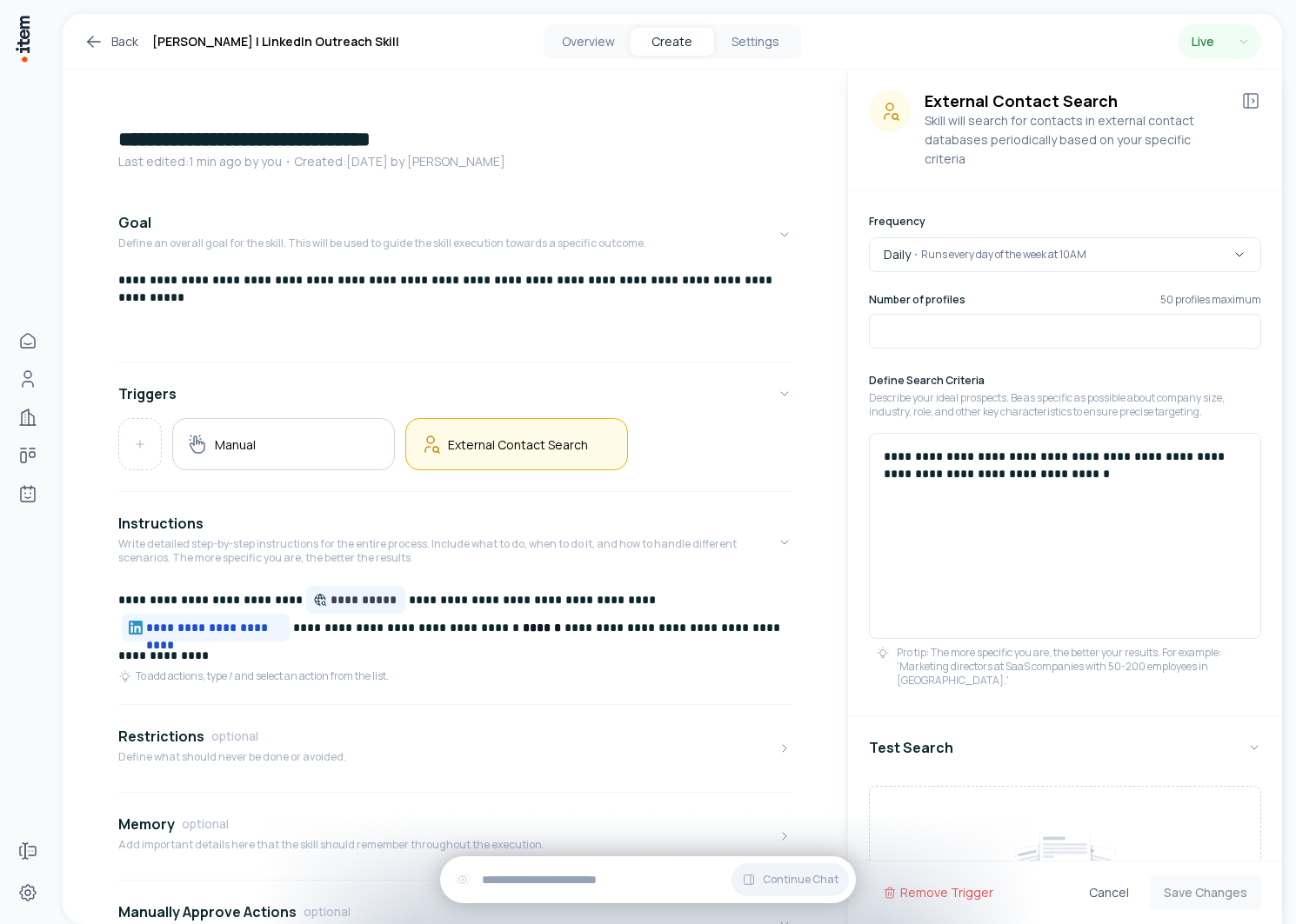
scroll to position [205, 0]
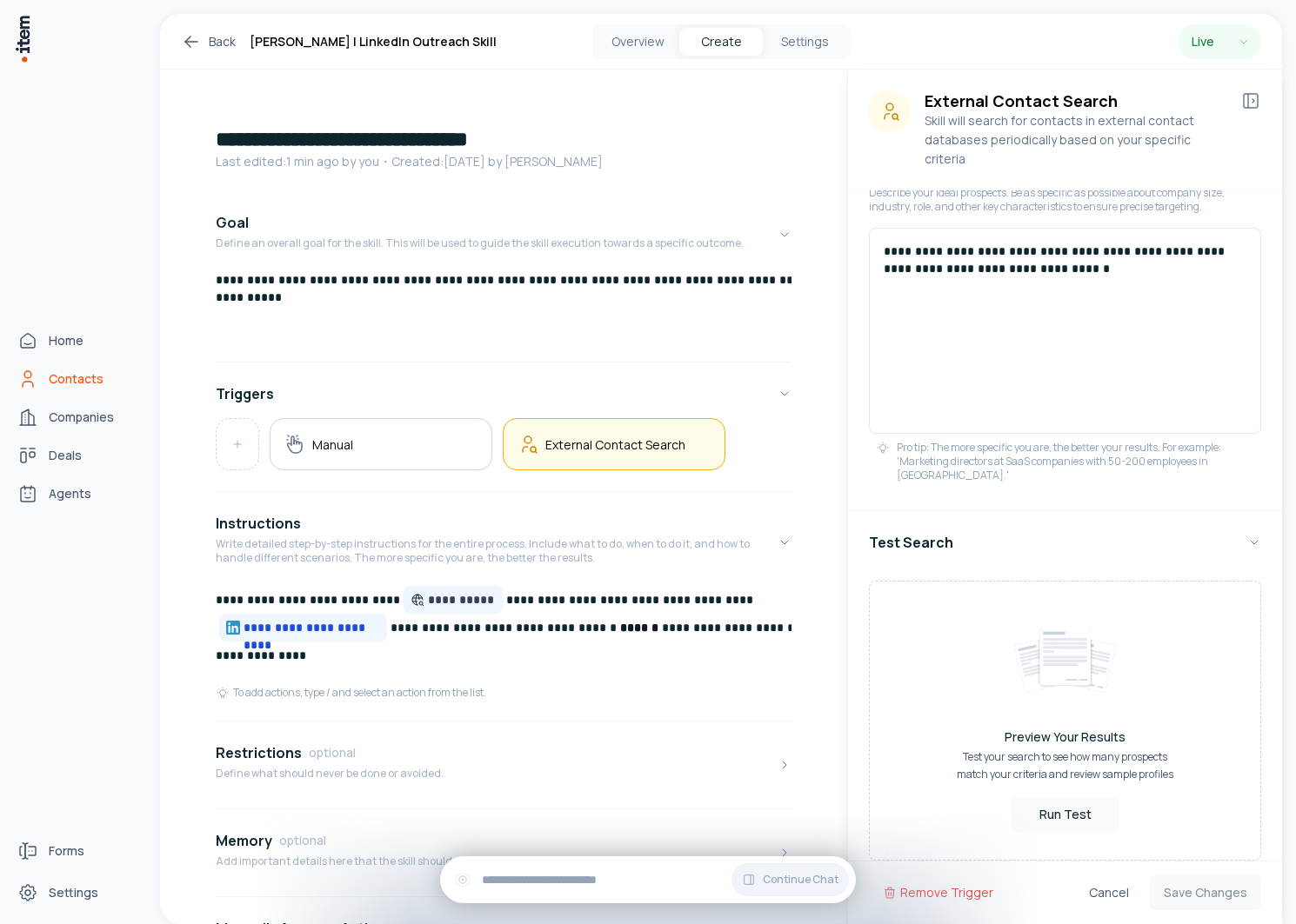
click at [47, 379] on link "Contacts" at bounding box center [76, 380] width 132 height 35
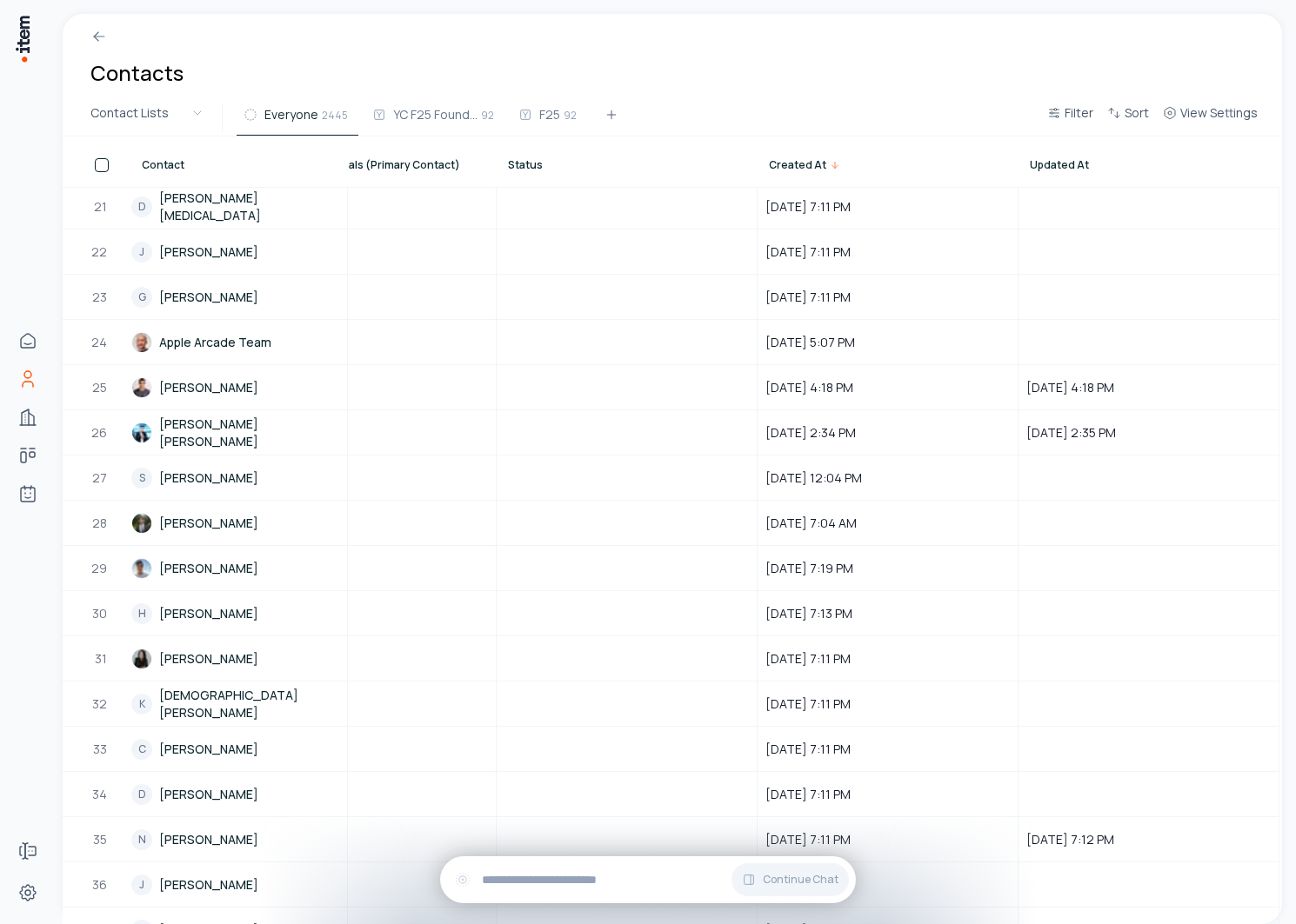
scroll to position [0, 1460]
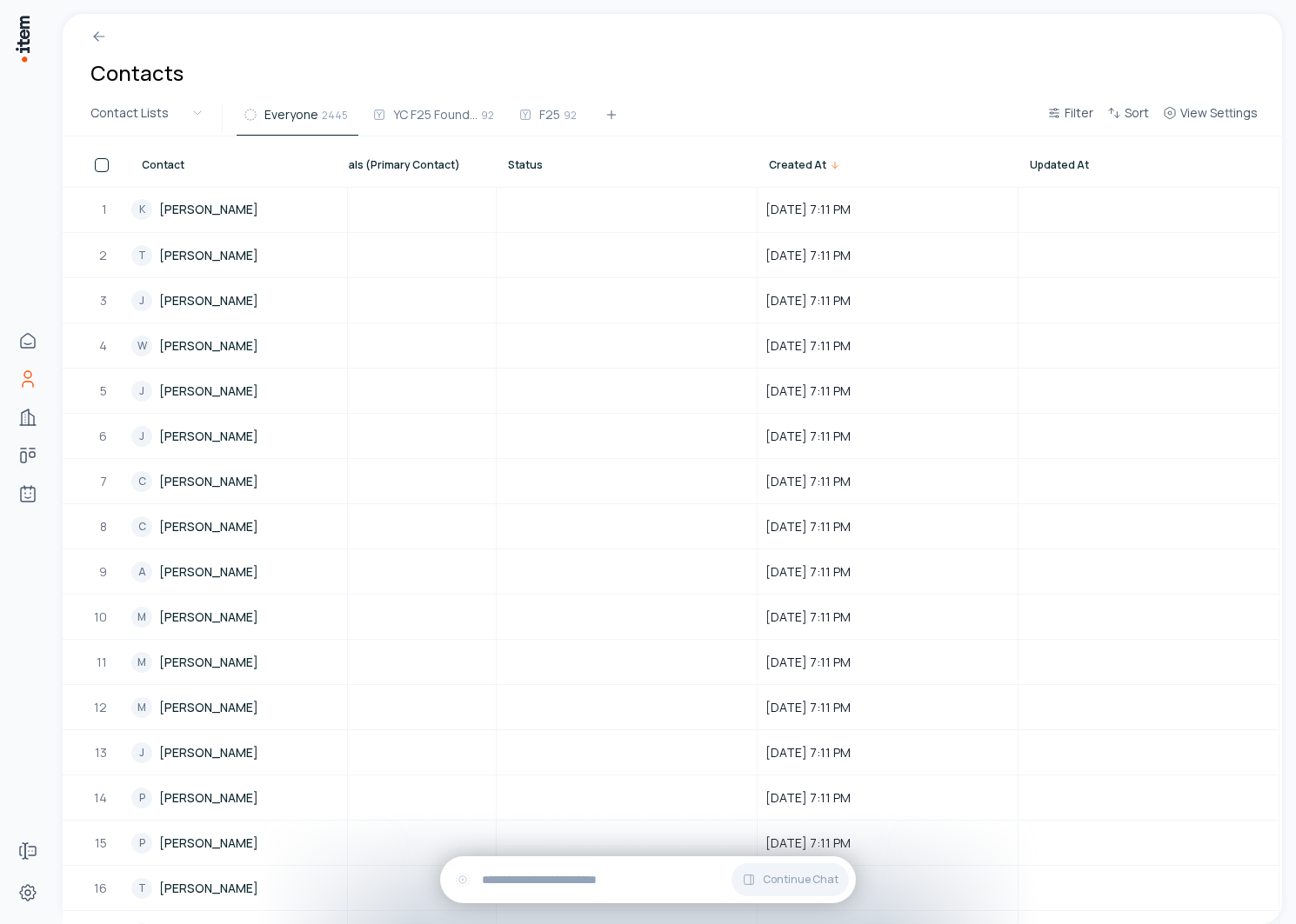
click at [1237, 97] on div "Contacts" at bounding box center [671, 57] width 1219 height 87
click at [1237, 107] on span "View Settings" at bounding box center [1218, 113] width 77 height 18
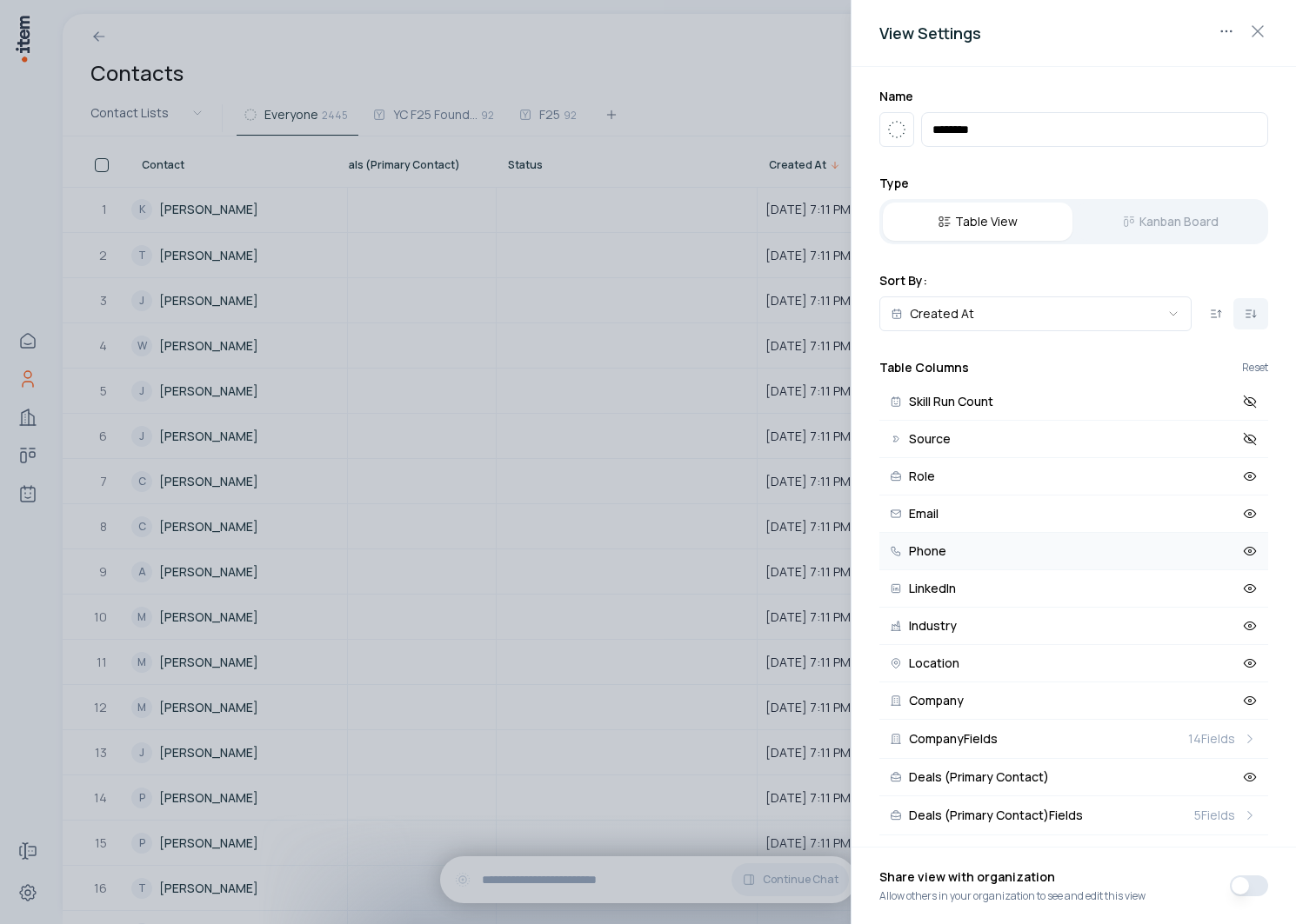
scroll to position [122, 0]
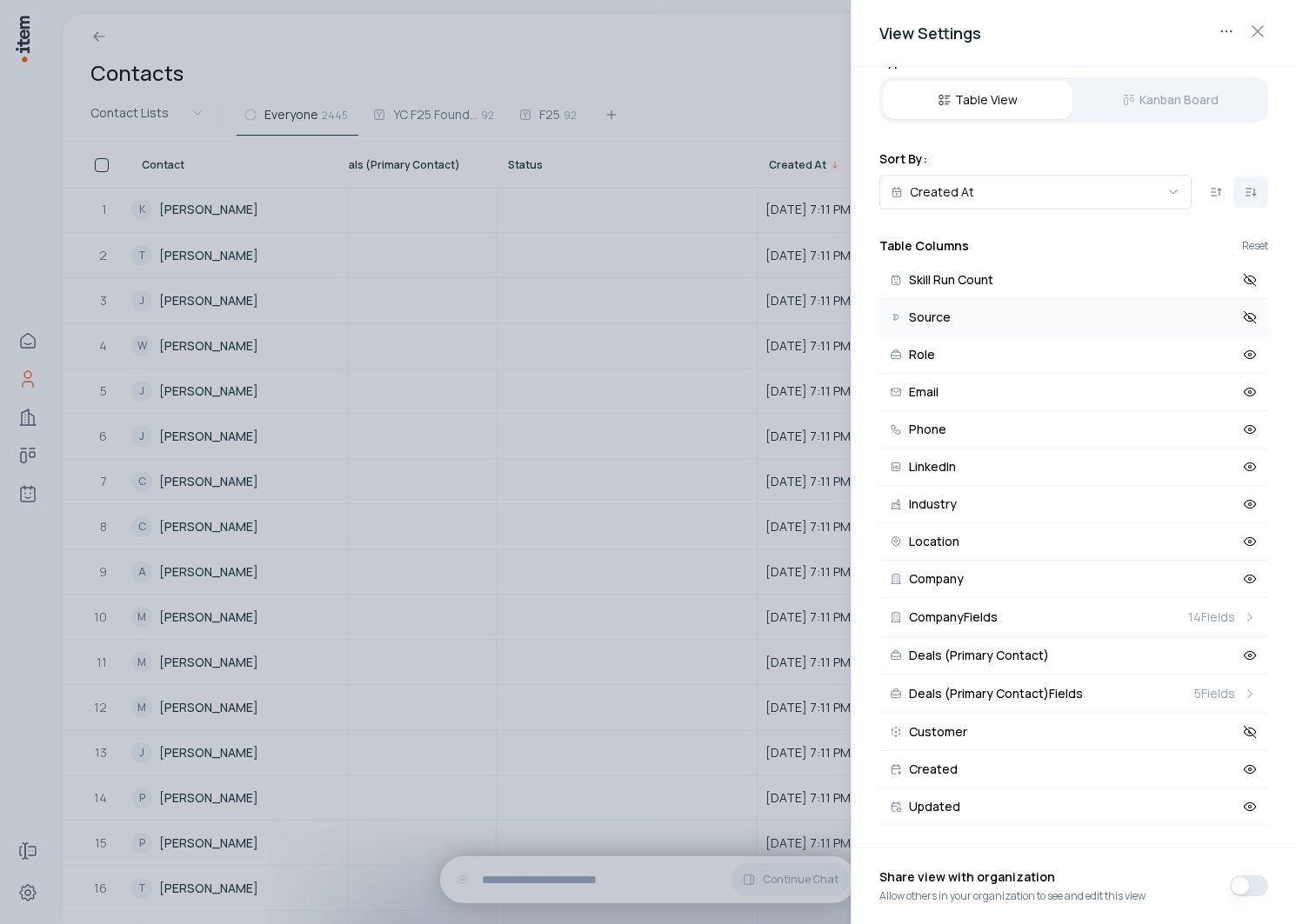
click at [979, 331] on button "Source" at bounding box center [1073, 318] width 388 height 37
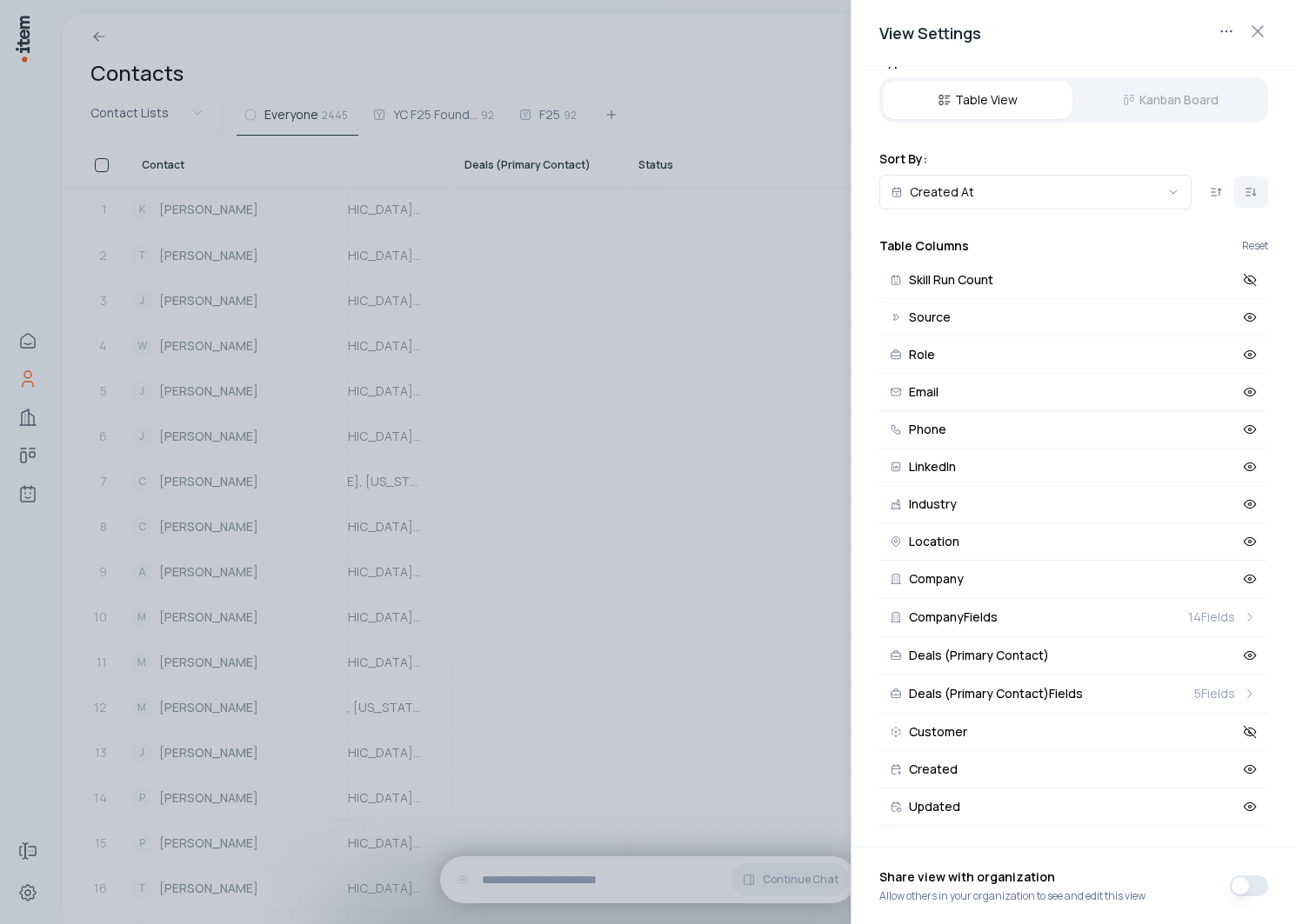
click at [609, 36] on div at bounding box center [648, 462] width 1296 height 924
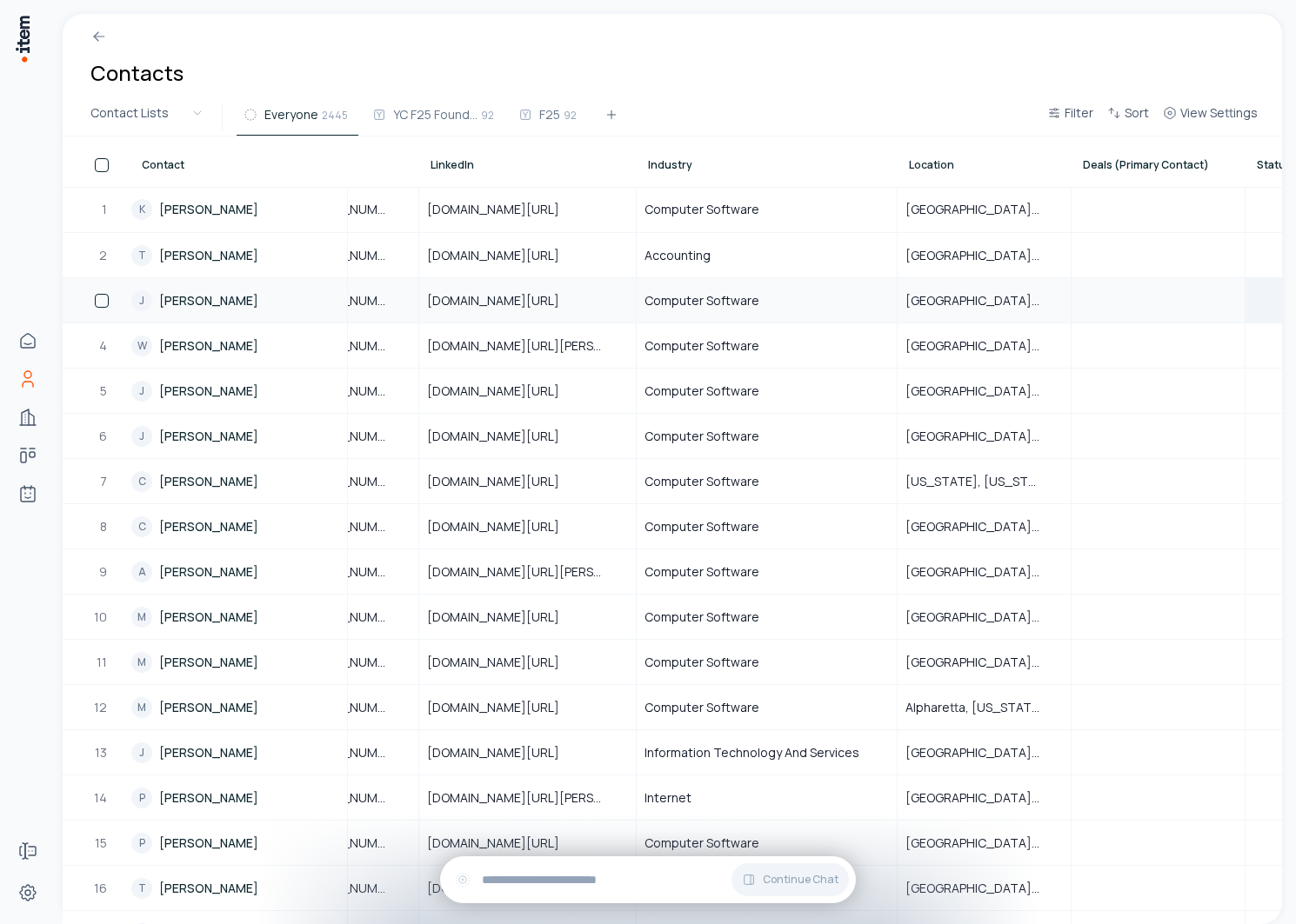
scroll to position [0, 0]
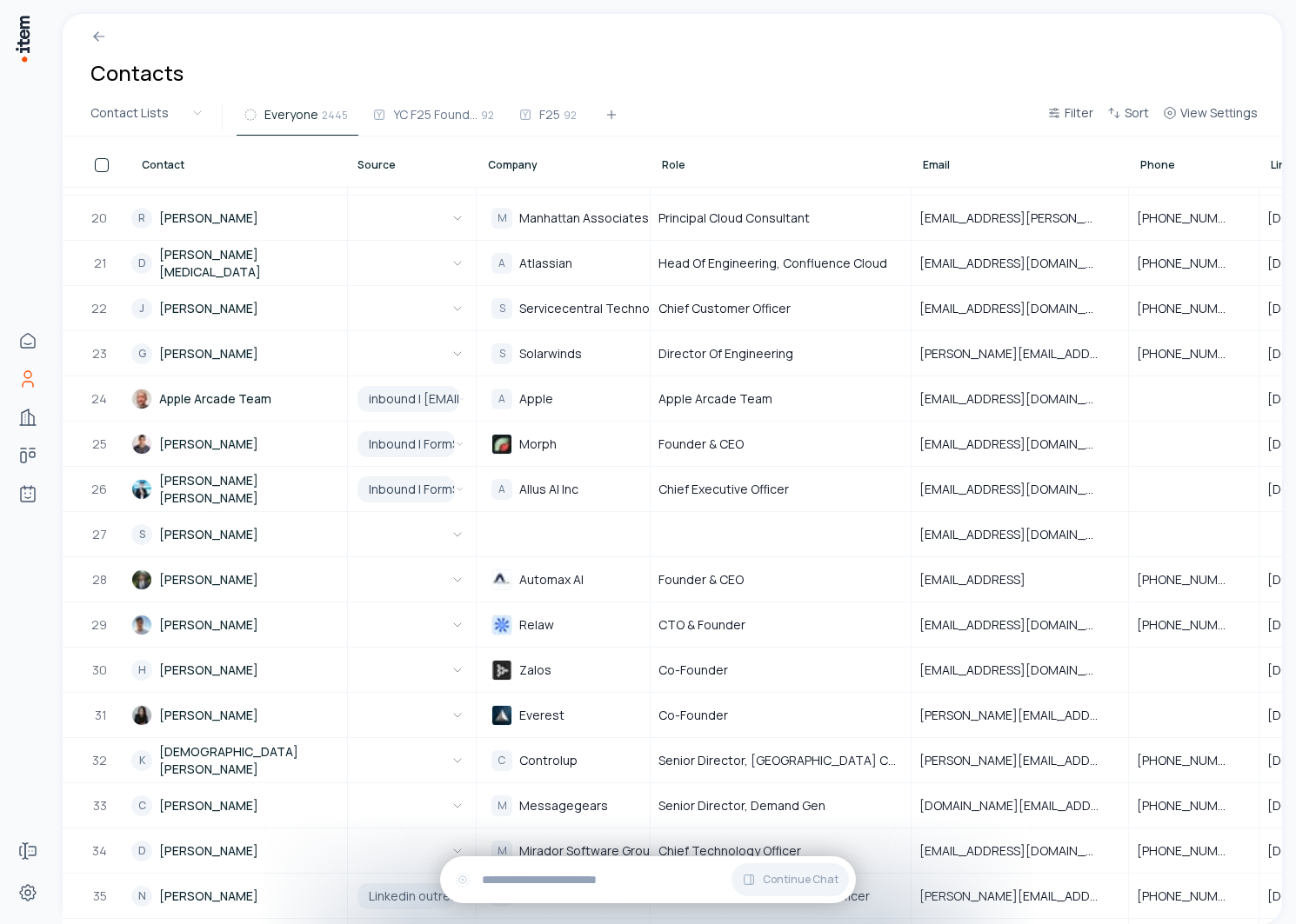
scroll to position [846, 2]
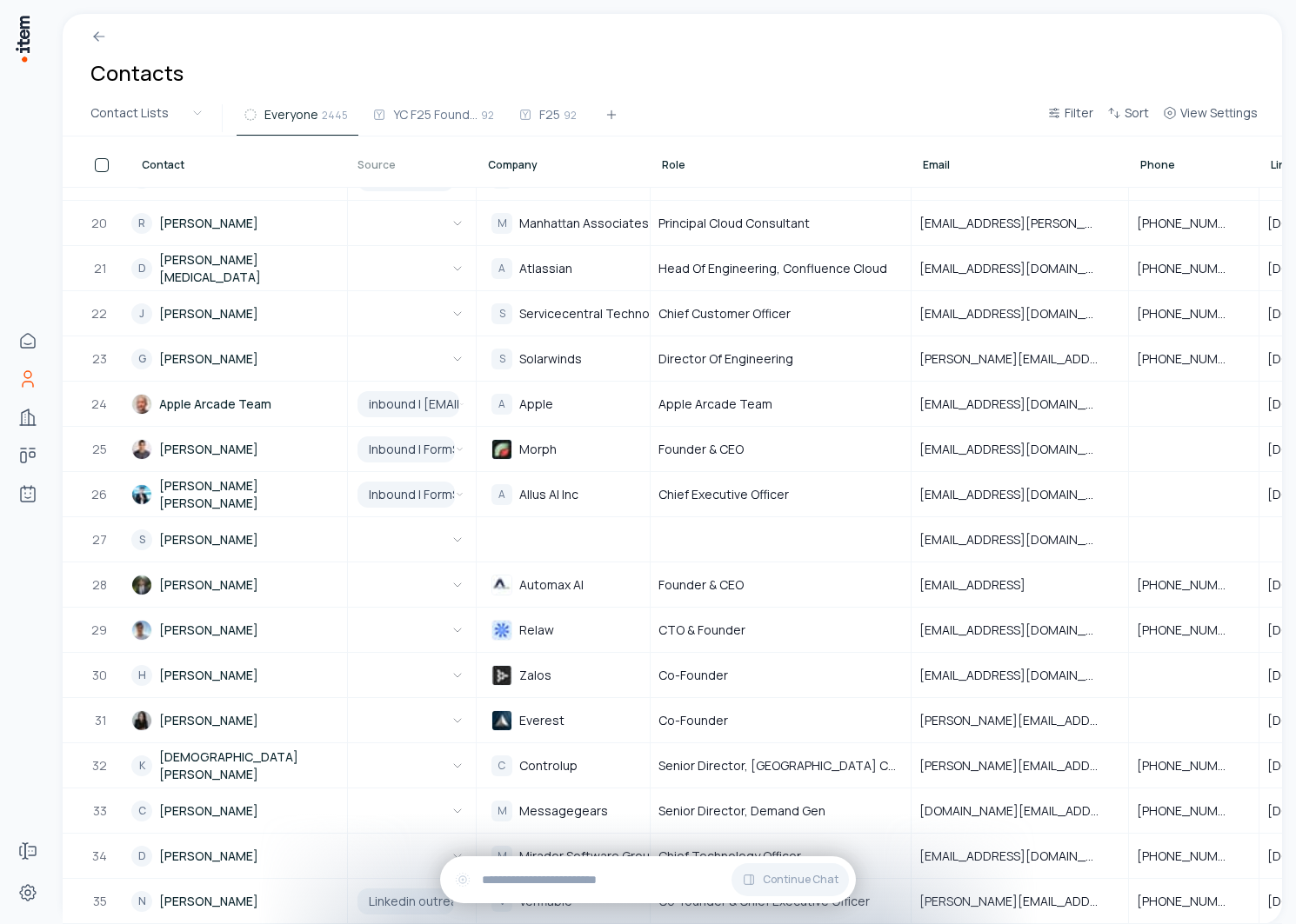
drag, startPoint x: 469, startPoint y: 179, endPoint x: 511, endPoint y: 179, distance: 42.0
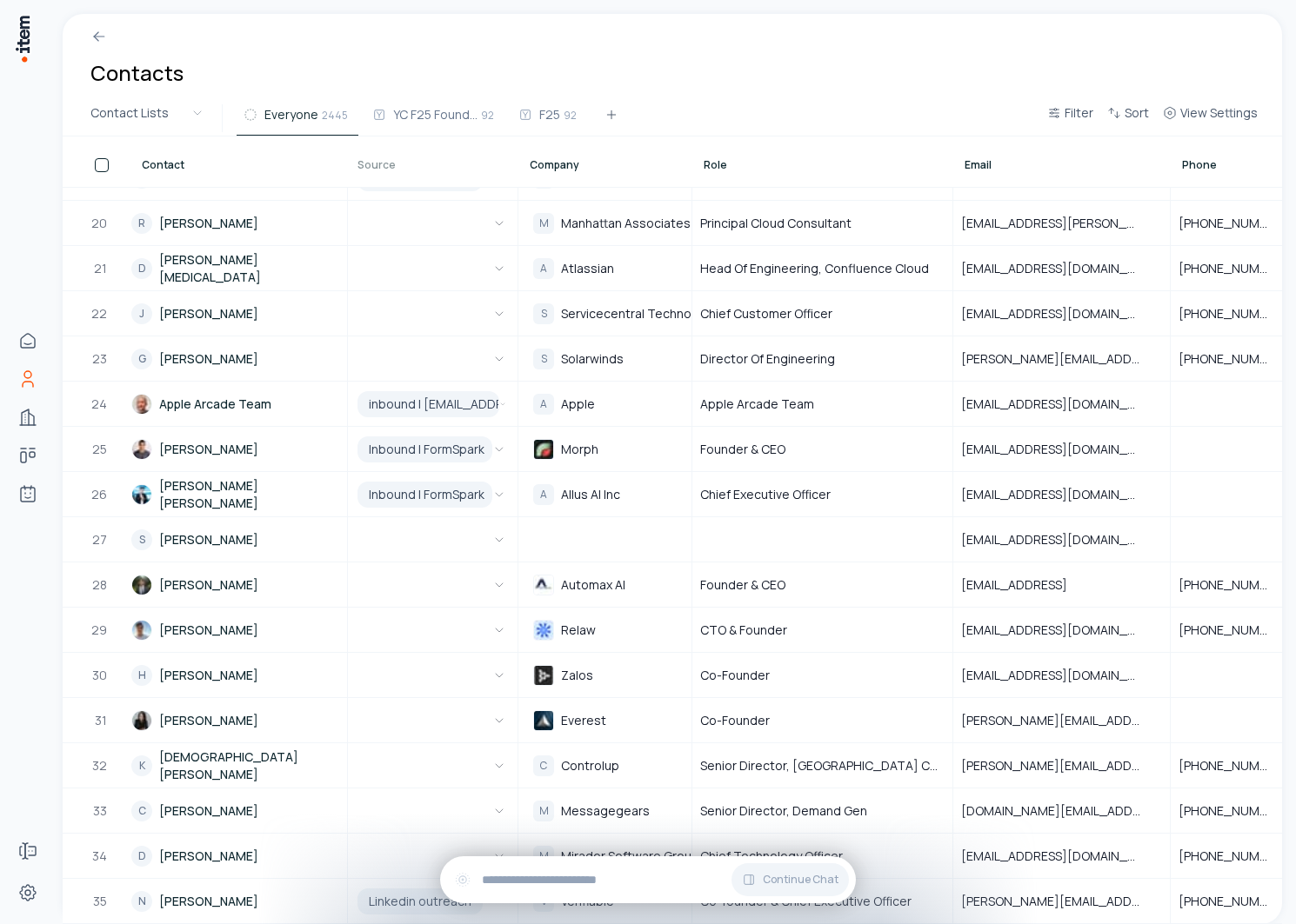
drag, startPoint x: 515, startPoint y: 176, endPoint x: 602, endPoint y: 176, distance: 87.0
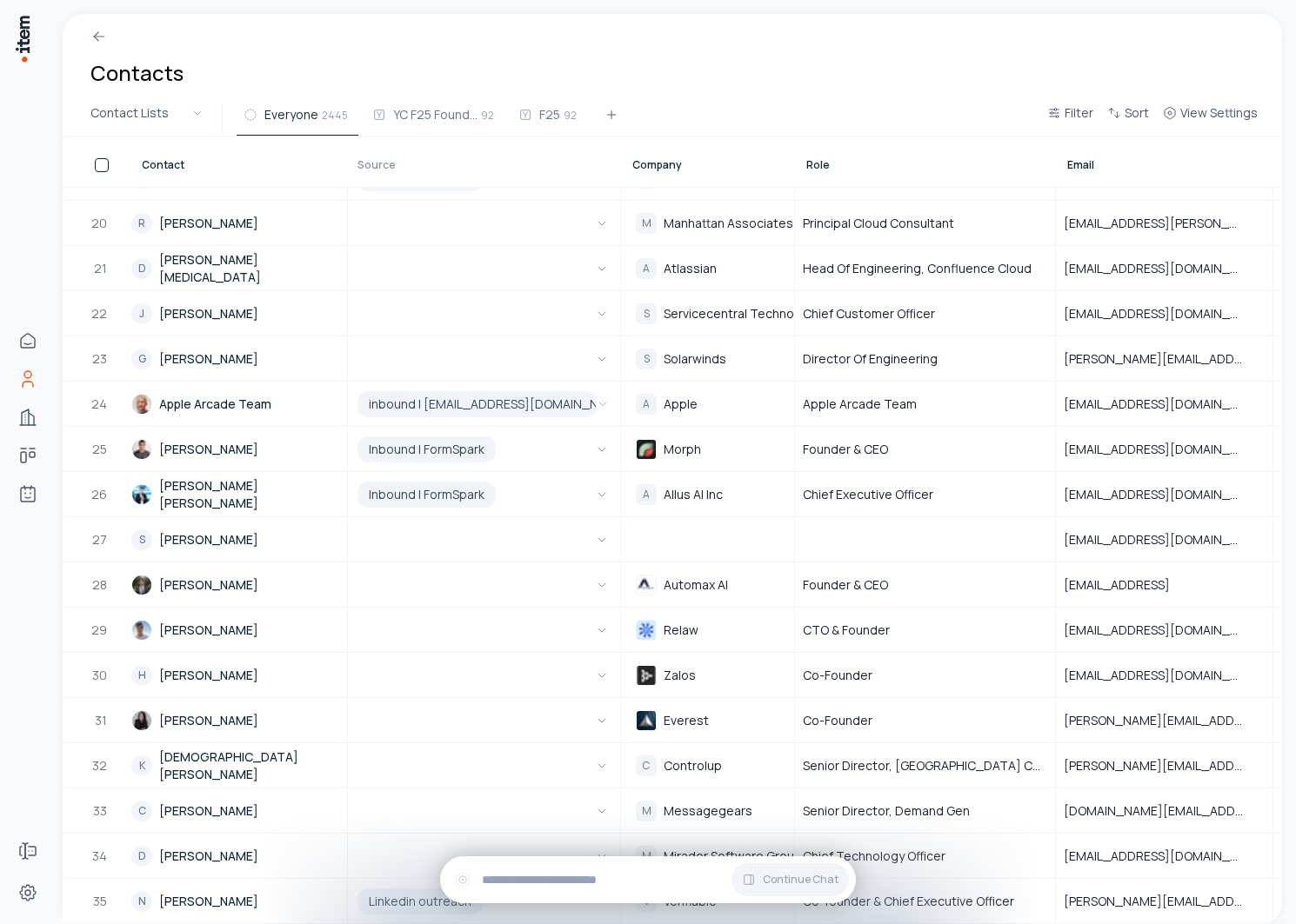
drag, startPoint x: 564, startPoint y: 170, endPoint x: 397, endPoint y: 180, distance: 167.3
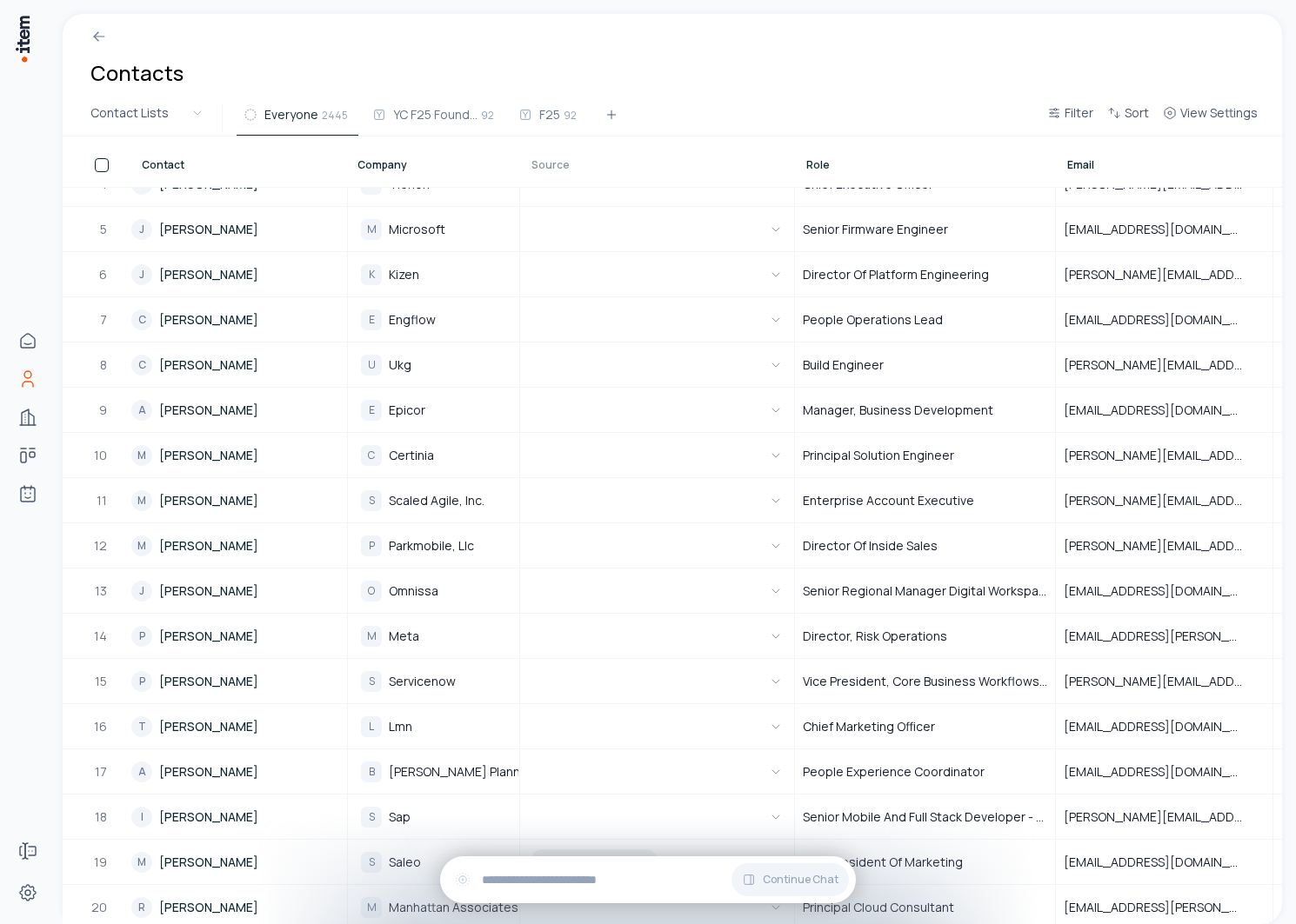
drag, startPoint x: 398, startPoint y: 177, endPoint x: 808, endPoint y: 185, distance: 410.1
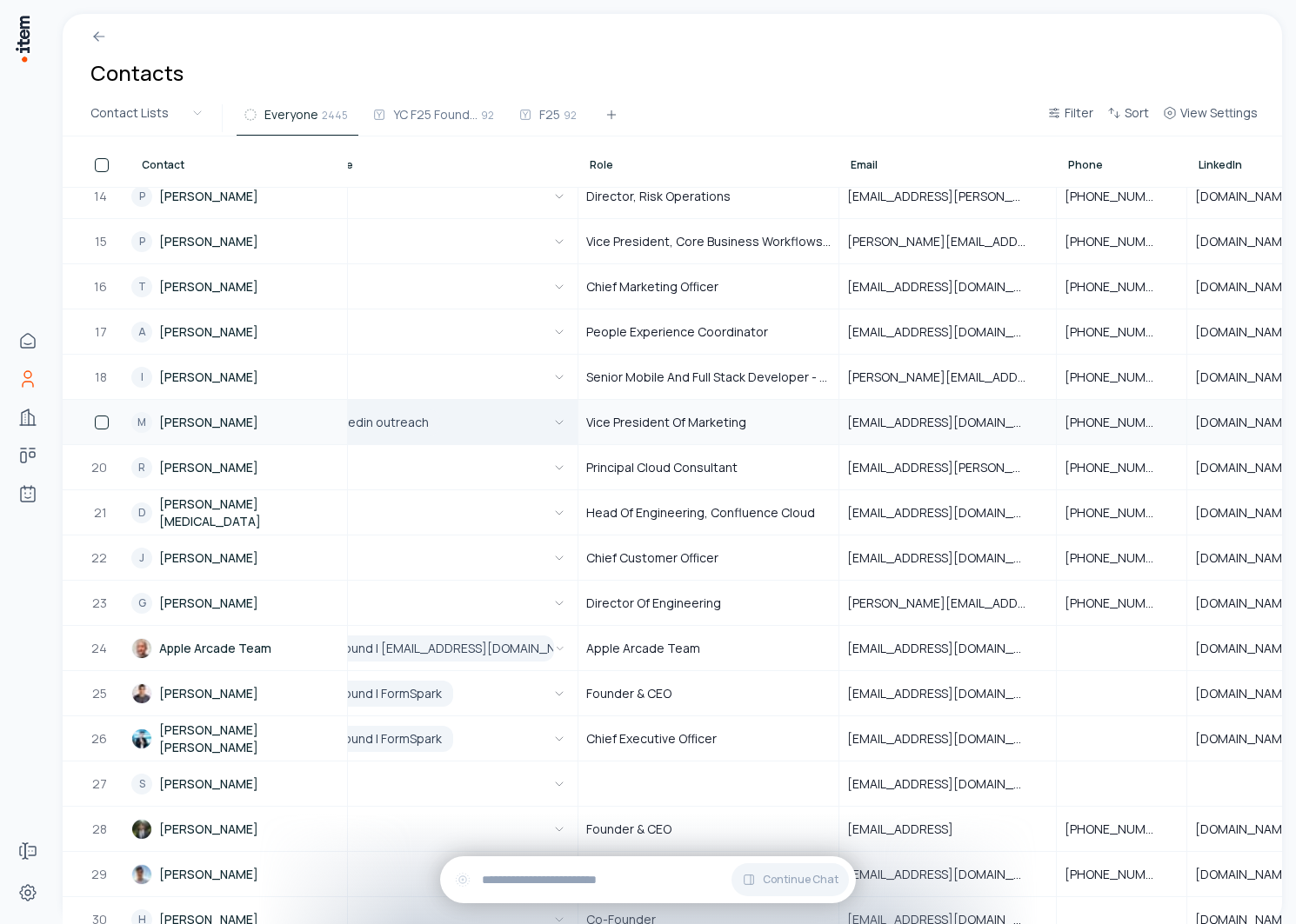
scroll to position [602, 0]
